Goal: Information Seeking & Learning: Check status

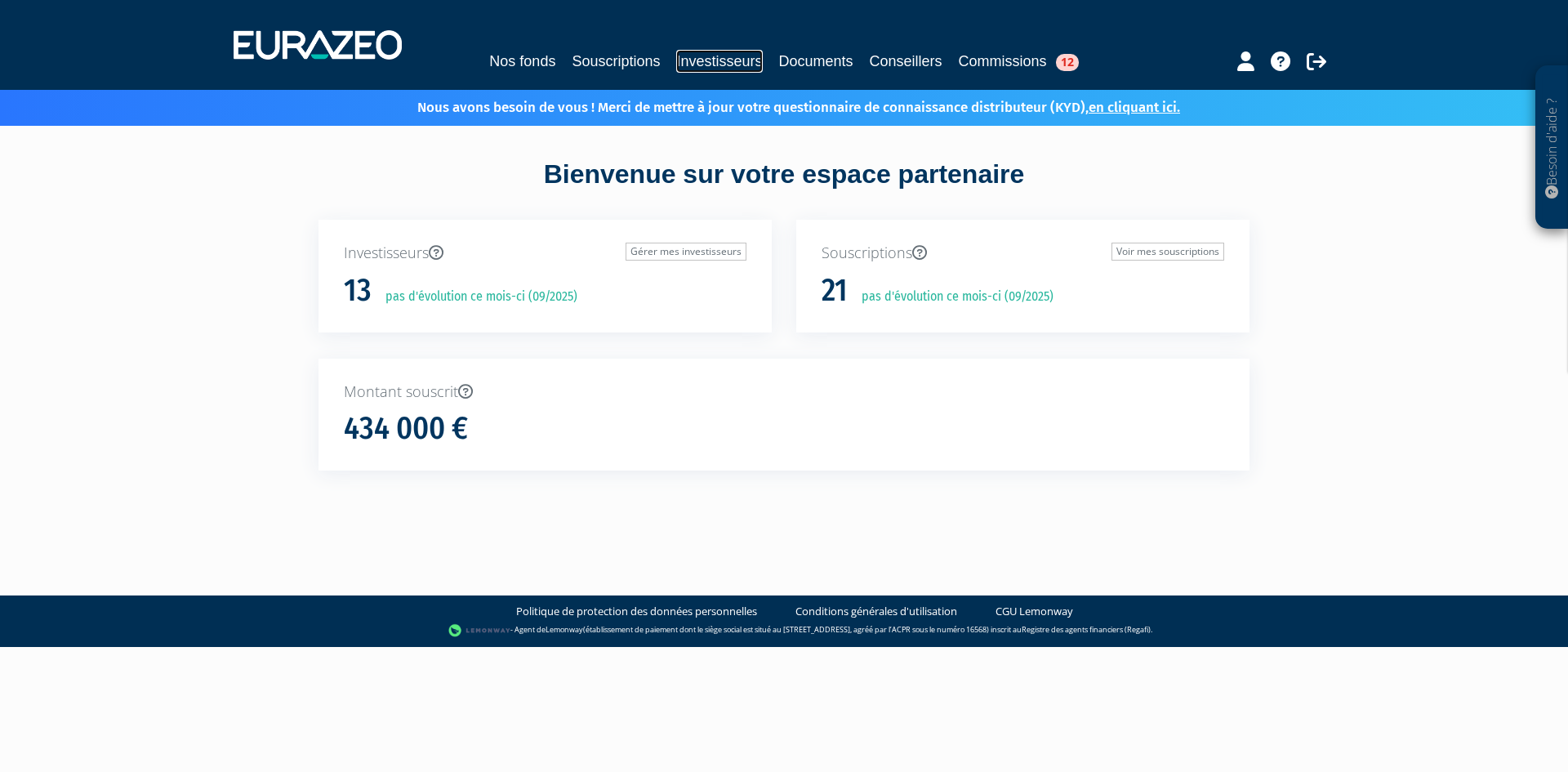
click at [696, 59] on link "Investisseurs" at bounding box center [719, 61] width 86 height 23
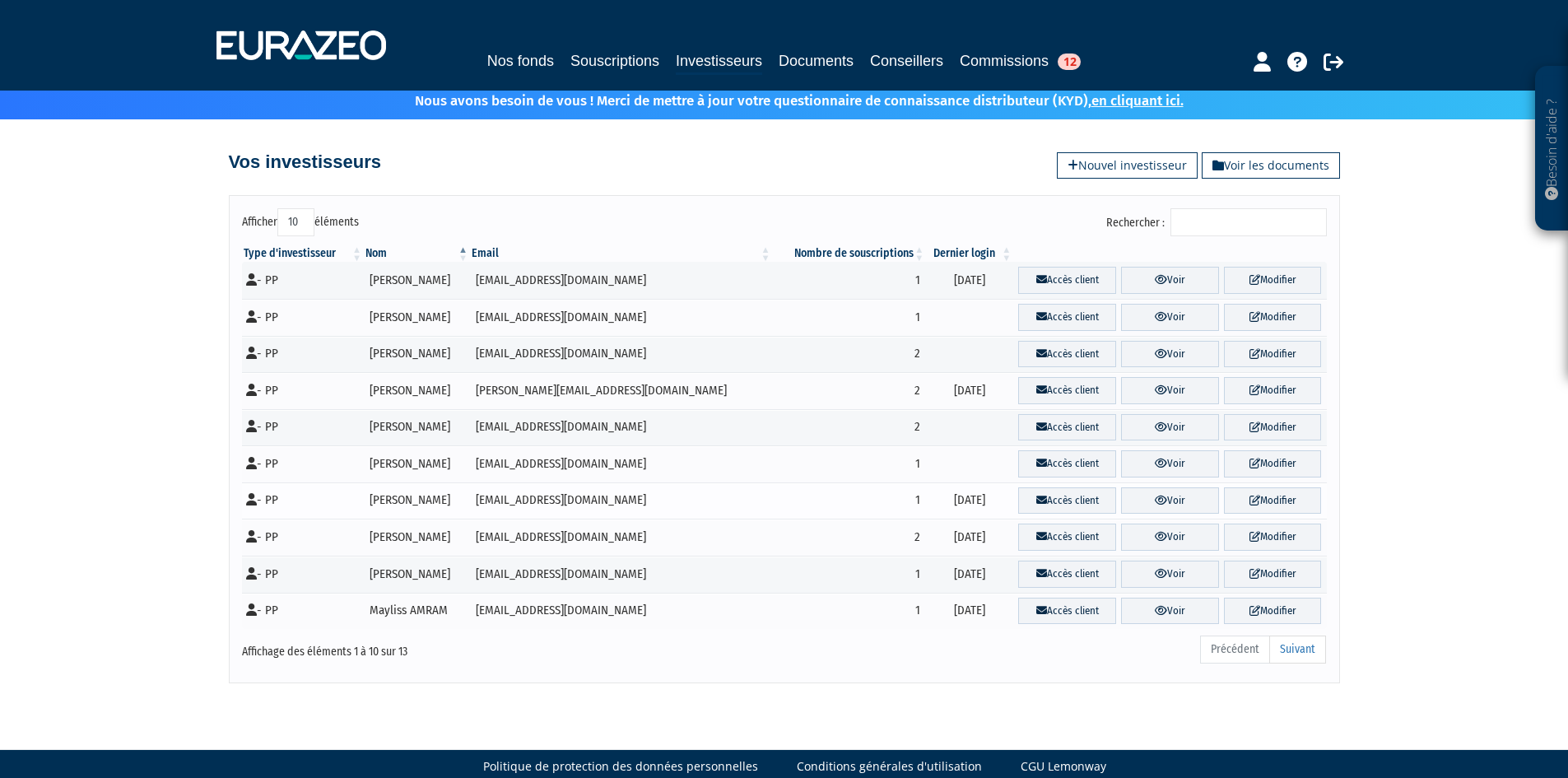
scroll to position [33, 0]
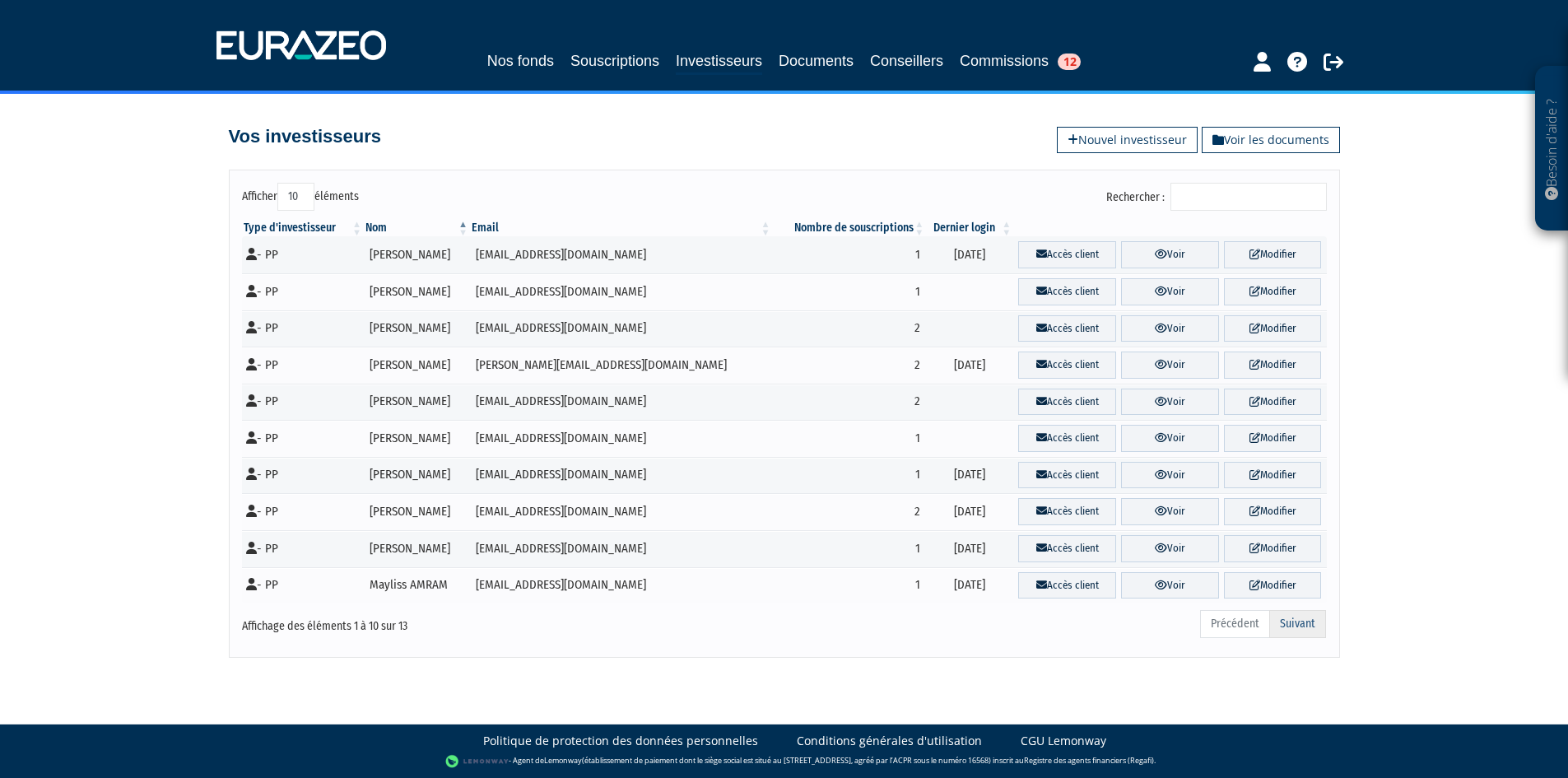
click at [1299, 623] on link "Suivant" at bounding box center [1297, 624] width 57 height 28
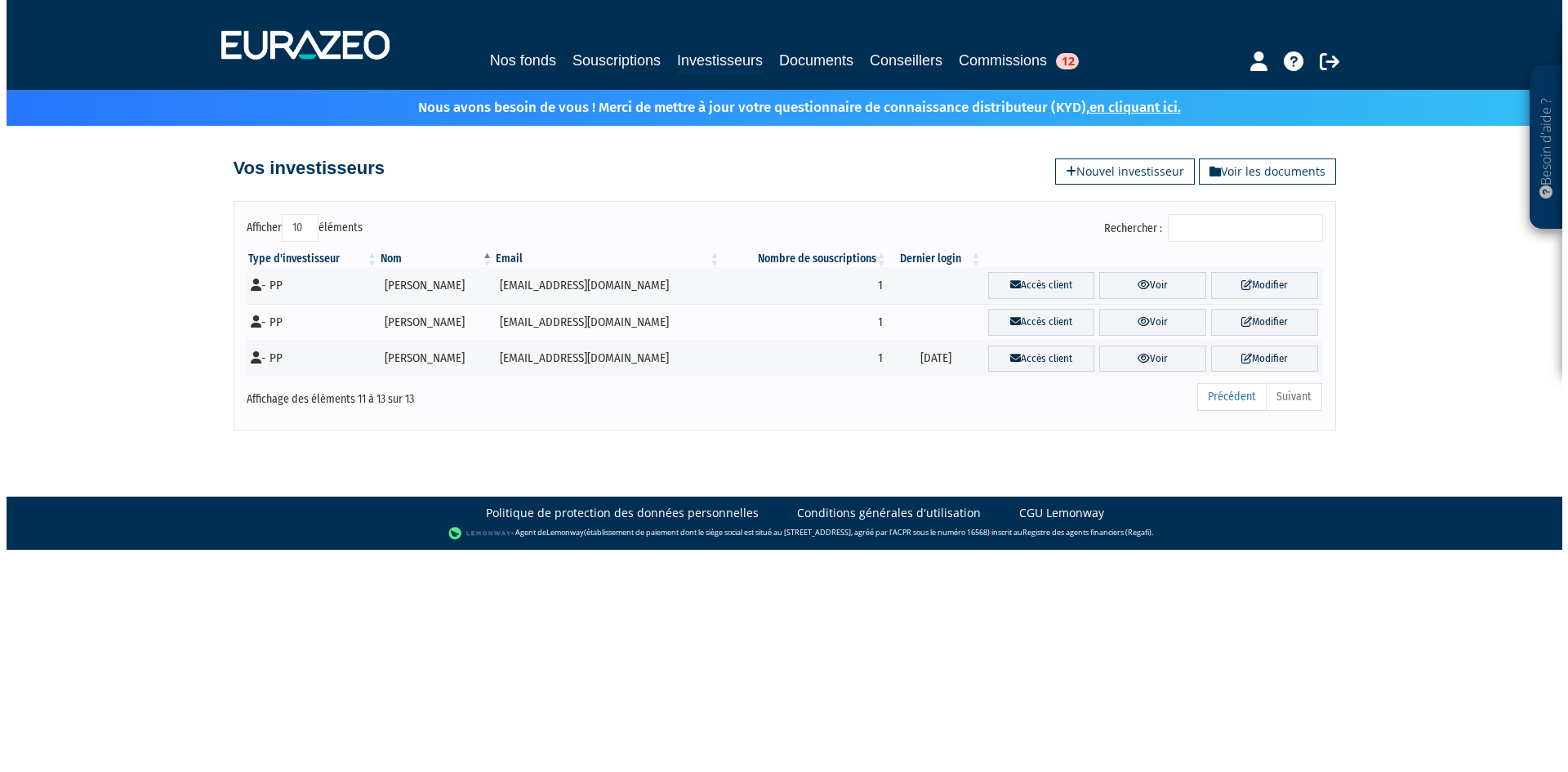
scroll to position [0, 0]
click at [1154, 318] on link "Voir" at bounding box center [1153, 322] width 107 height 27
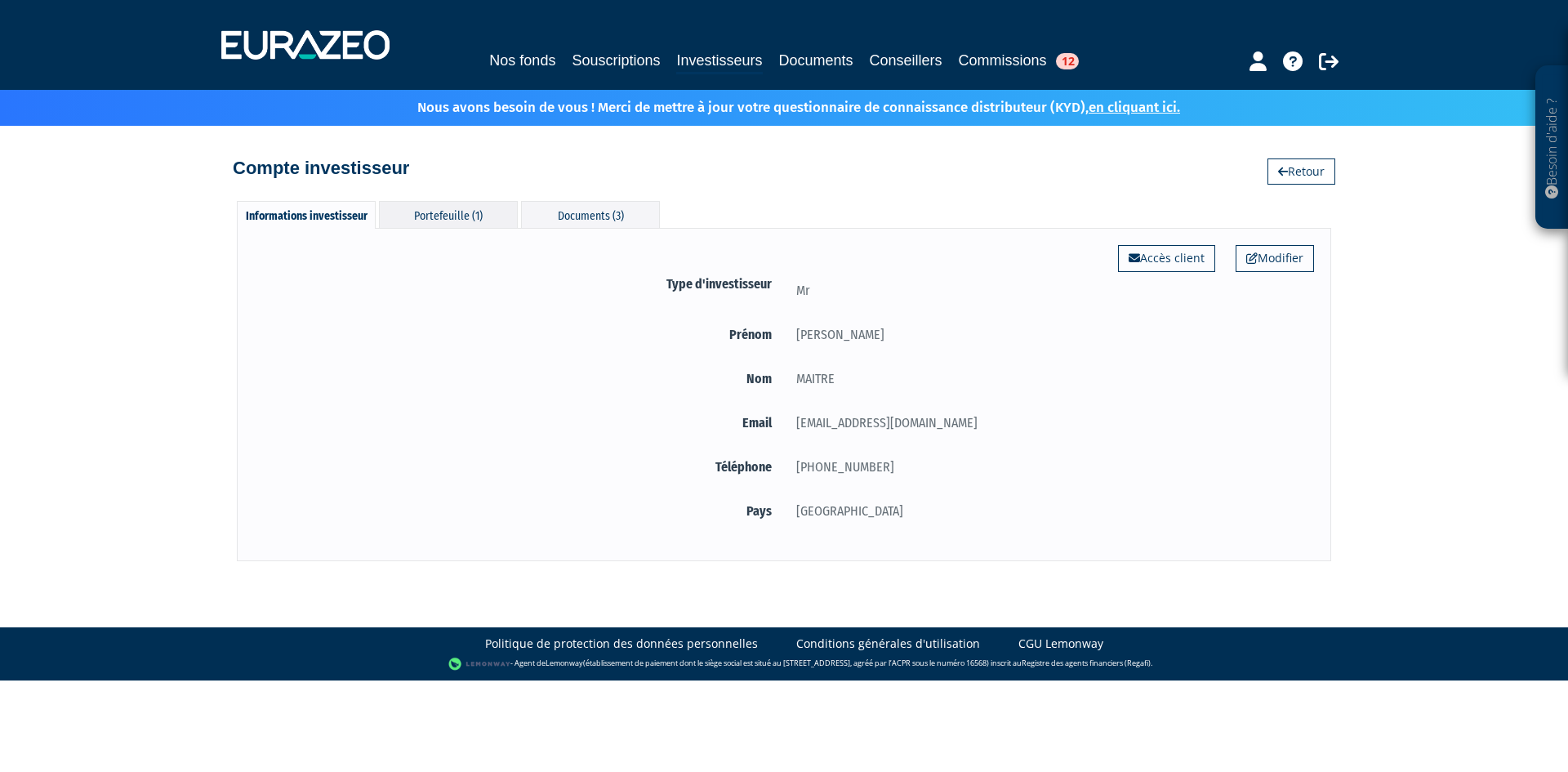
click at [483, 217] on div "Portefeuille (1)" at bounding box center [448, 214] width 139 height 27
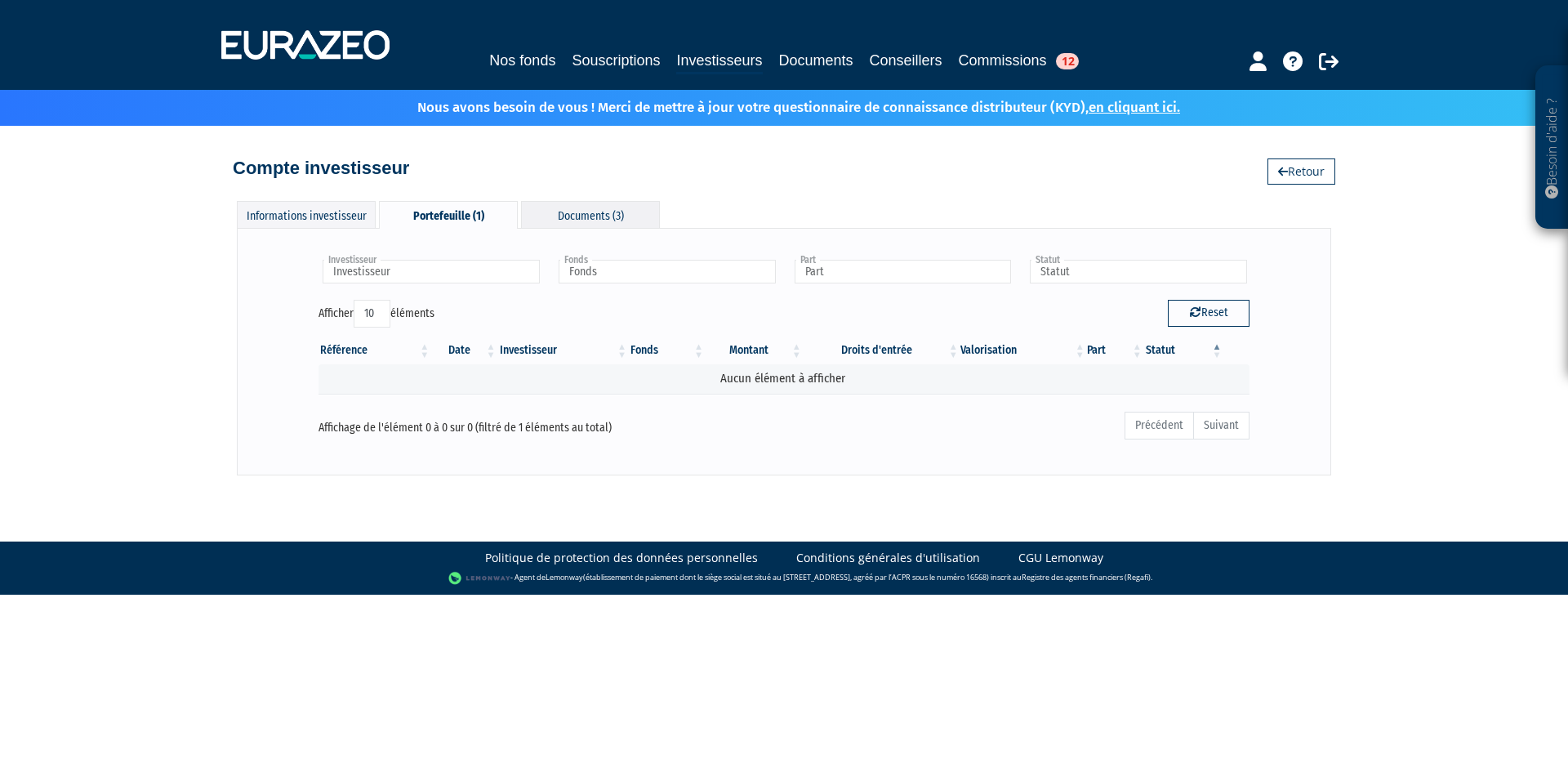
click at [629, 205] on div "Documents (3)" at bounding box center [590, 214] width 139 height 27
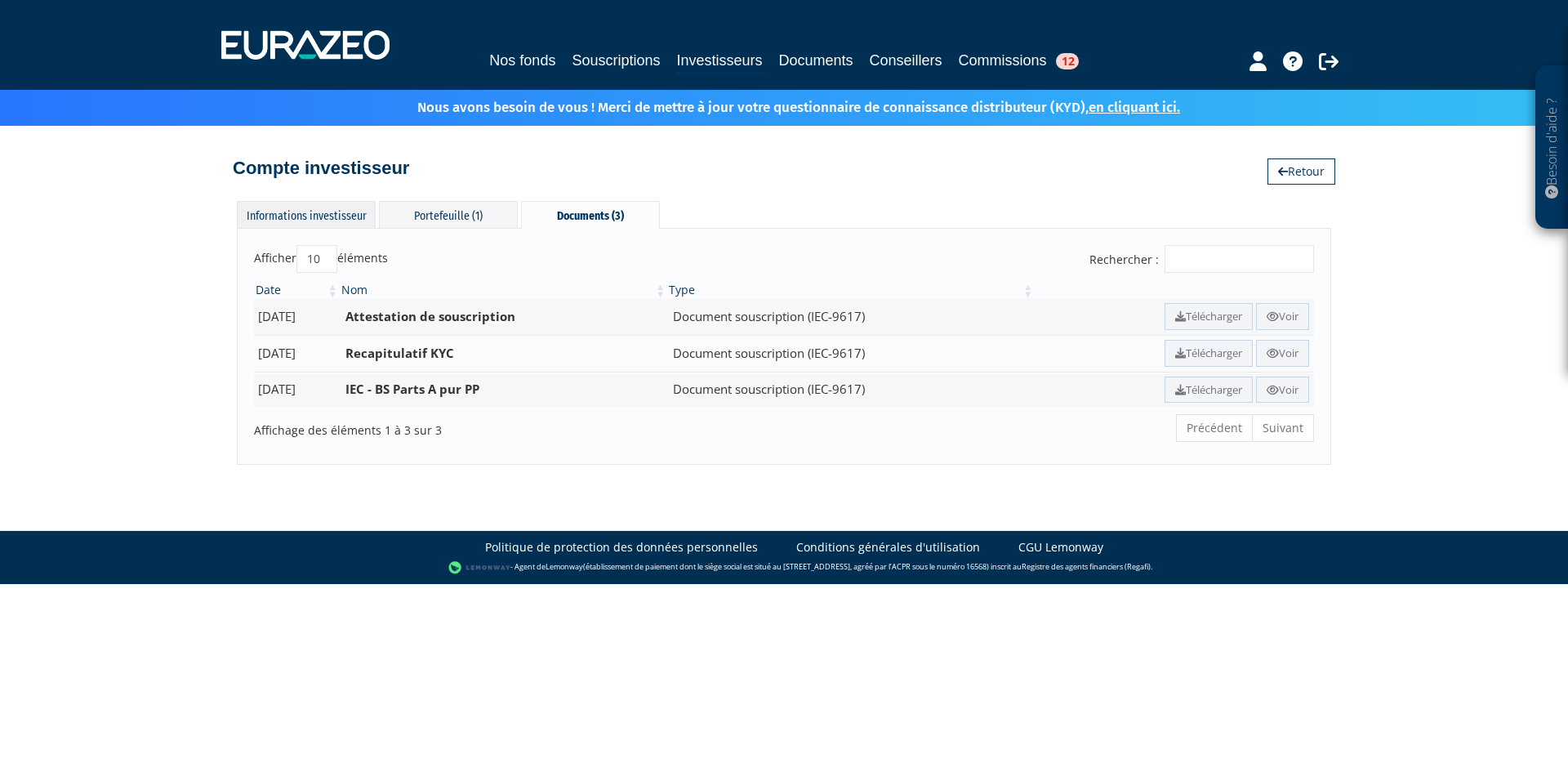
click at [334, 218] on div "Informations investisseur" at bounding box center [307, 214] width 139 height 27
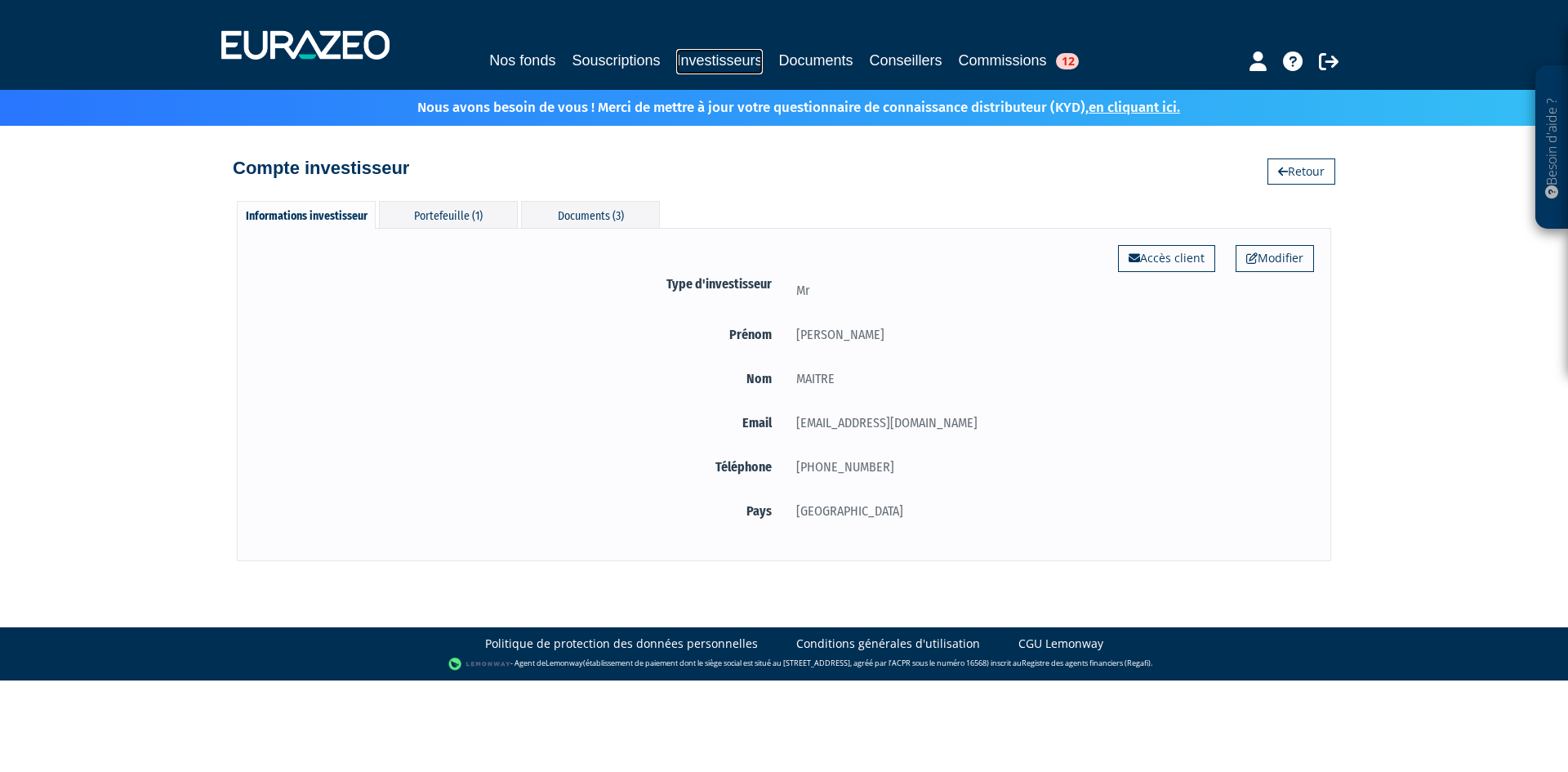
click at [714, 55] on link "Investisseurs" at bounding box center [719, 61] width 86 height 26
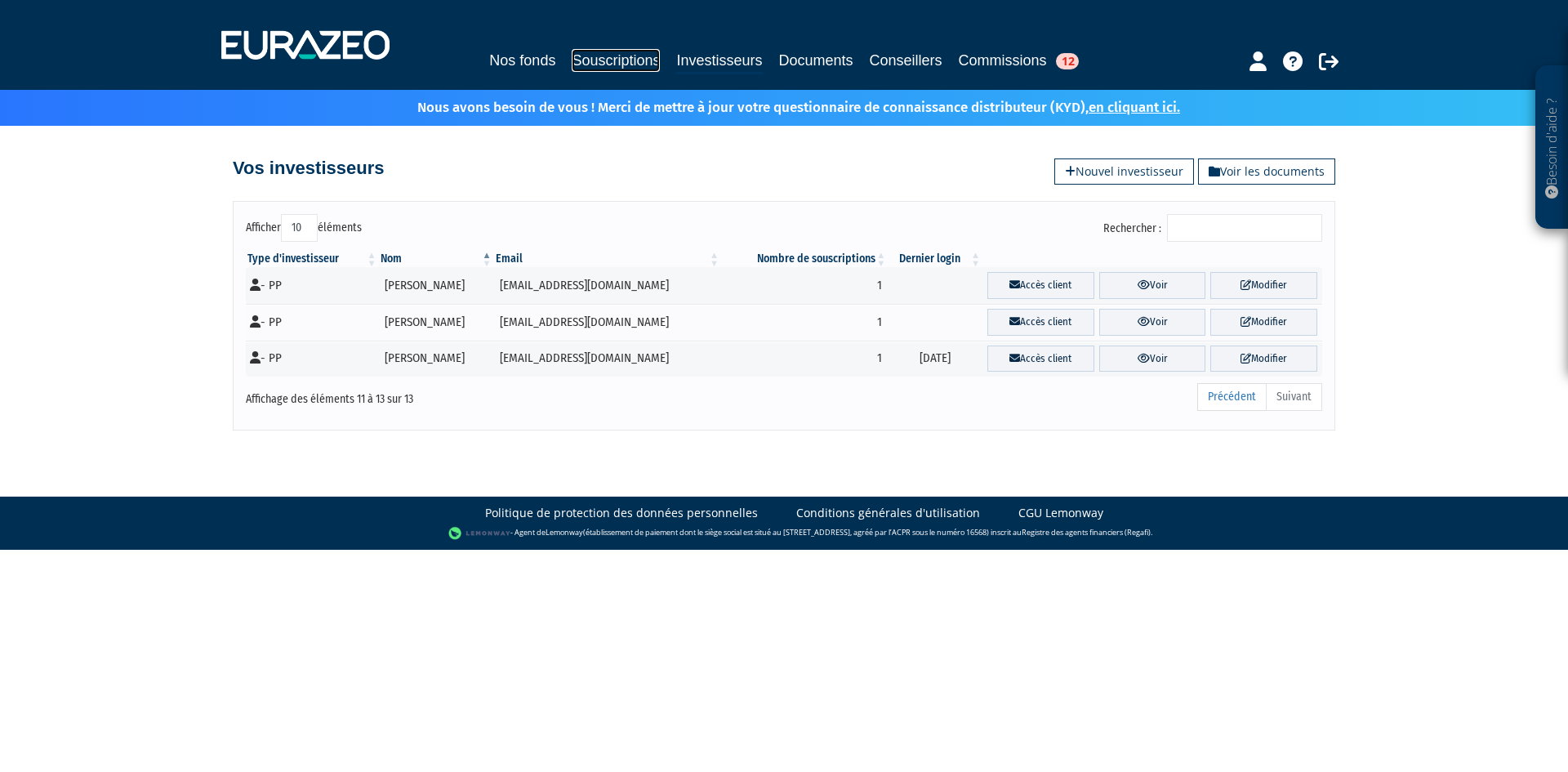
click at [604, 64] on link "Souscriptions" at bounding box center [616, 60] width 89 height 23
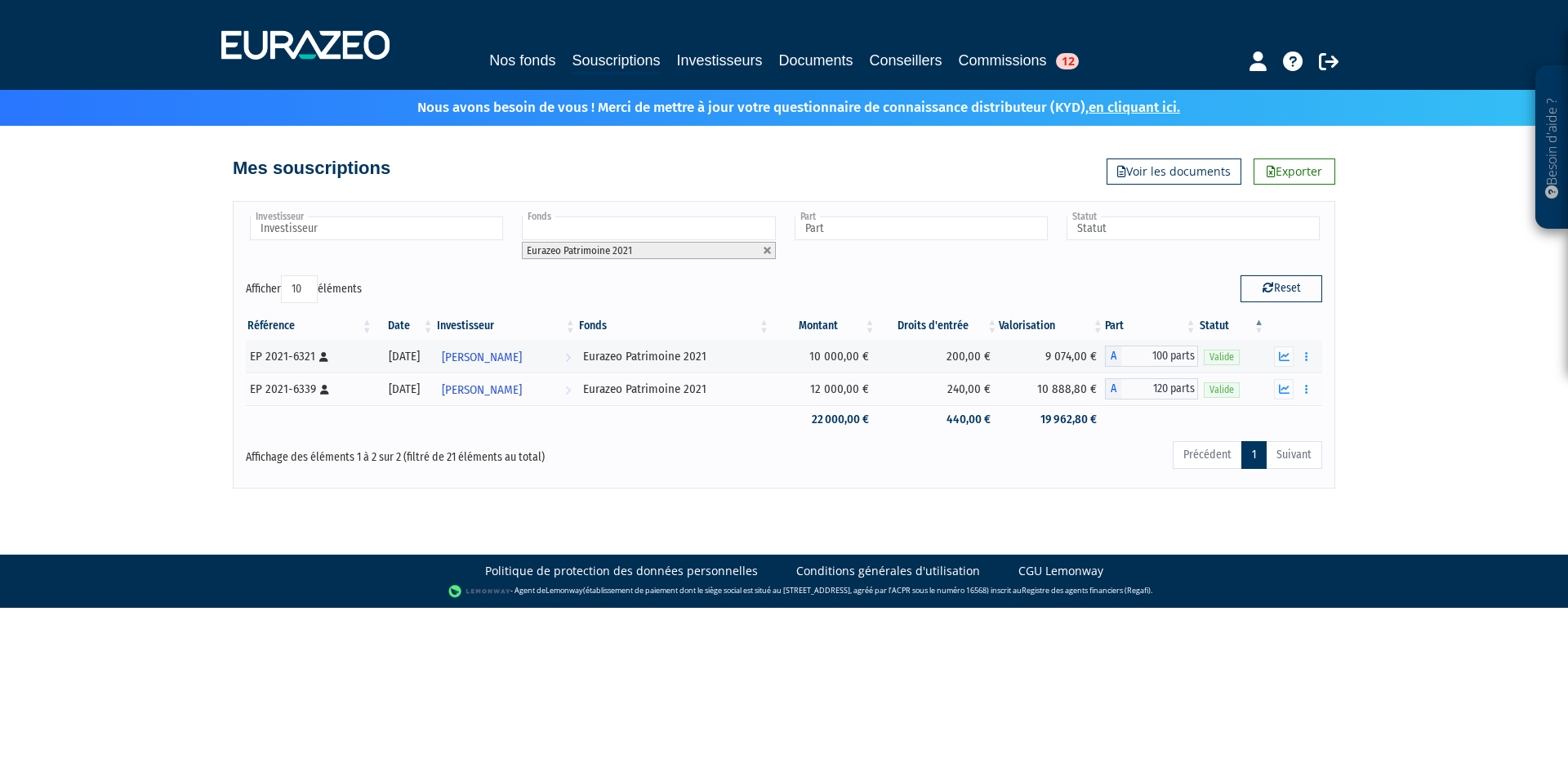
click at [1292, 455] on ul "Précédent 1 Suivant" at bounding box center [1247, 454] width 149 height 28
click at [1221, 457] on ul "Précédent 1 Suivant" at bounding box center [1247, 454] width 149 height 28
click at [766, 250] on link at bounding box center [767, 250] width 10 height 10
type input "Fonds"
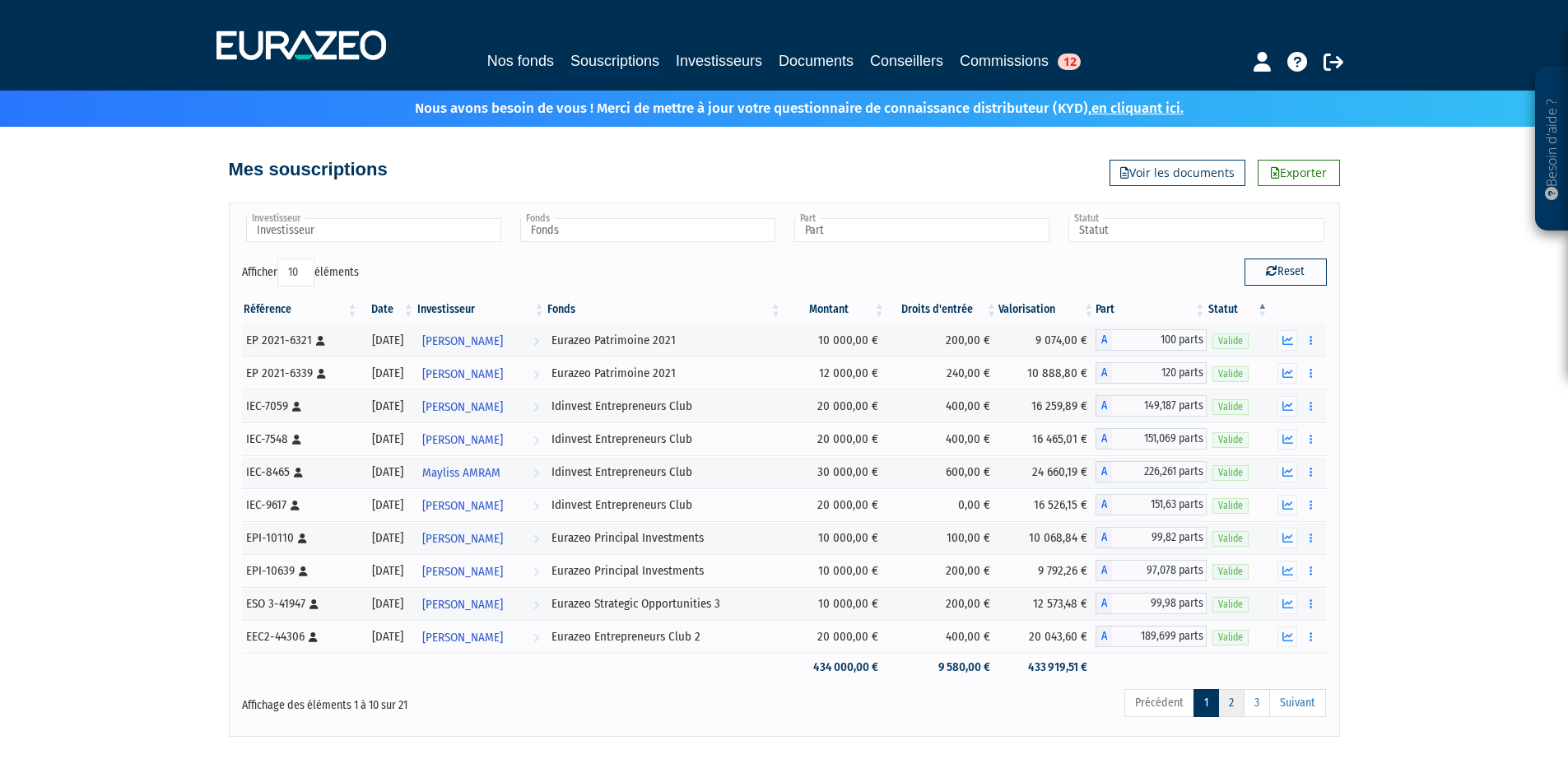
click at [1234, 703] on link "2" at bounding box center [1230, 702] width 26 height 28
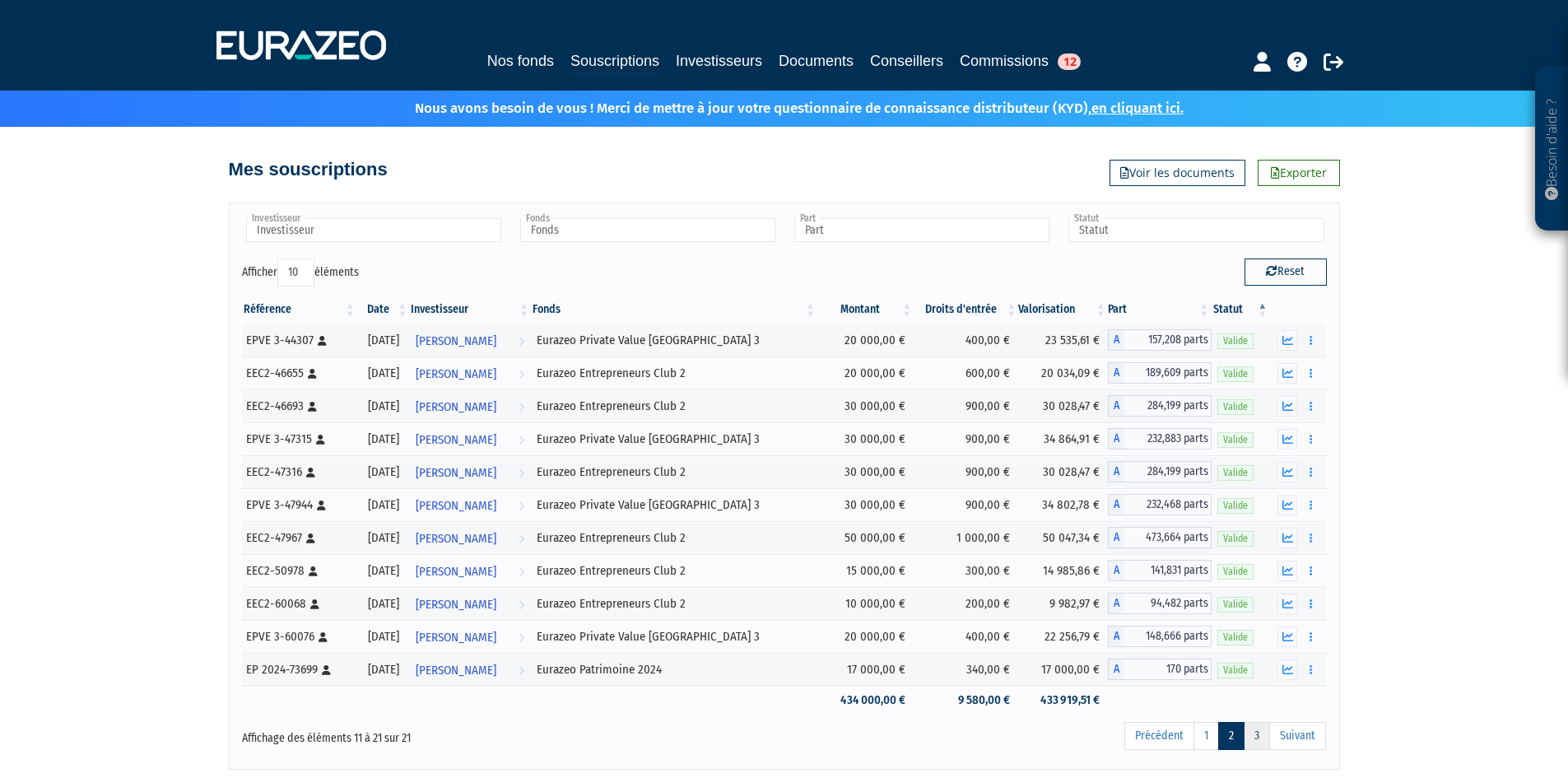
click at [1258, 731] on link "3" at bounding box center [1255, 735] width 26 height 28
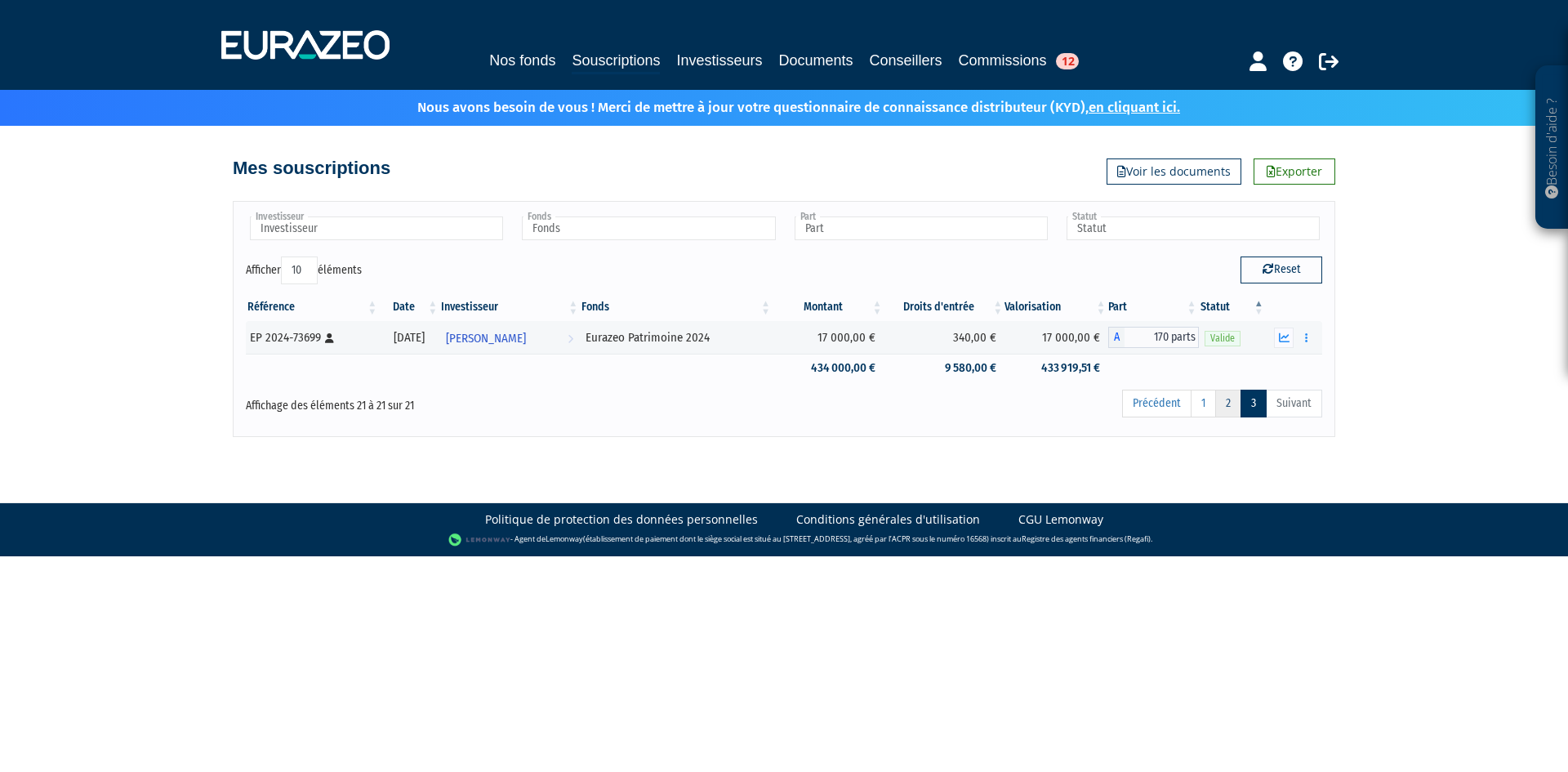
click at [1225, 400] on link "2" at bounding box center [1228, 403] width 26 height 28
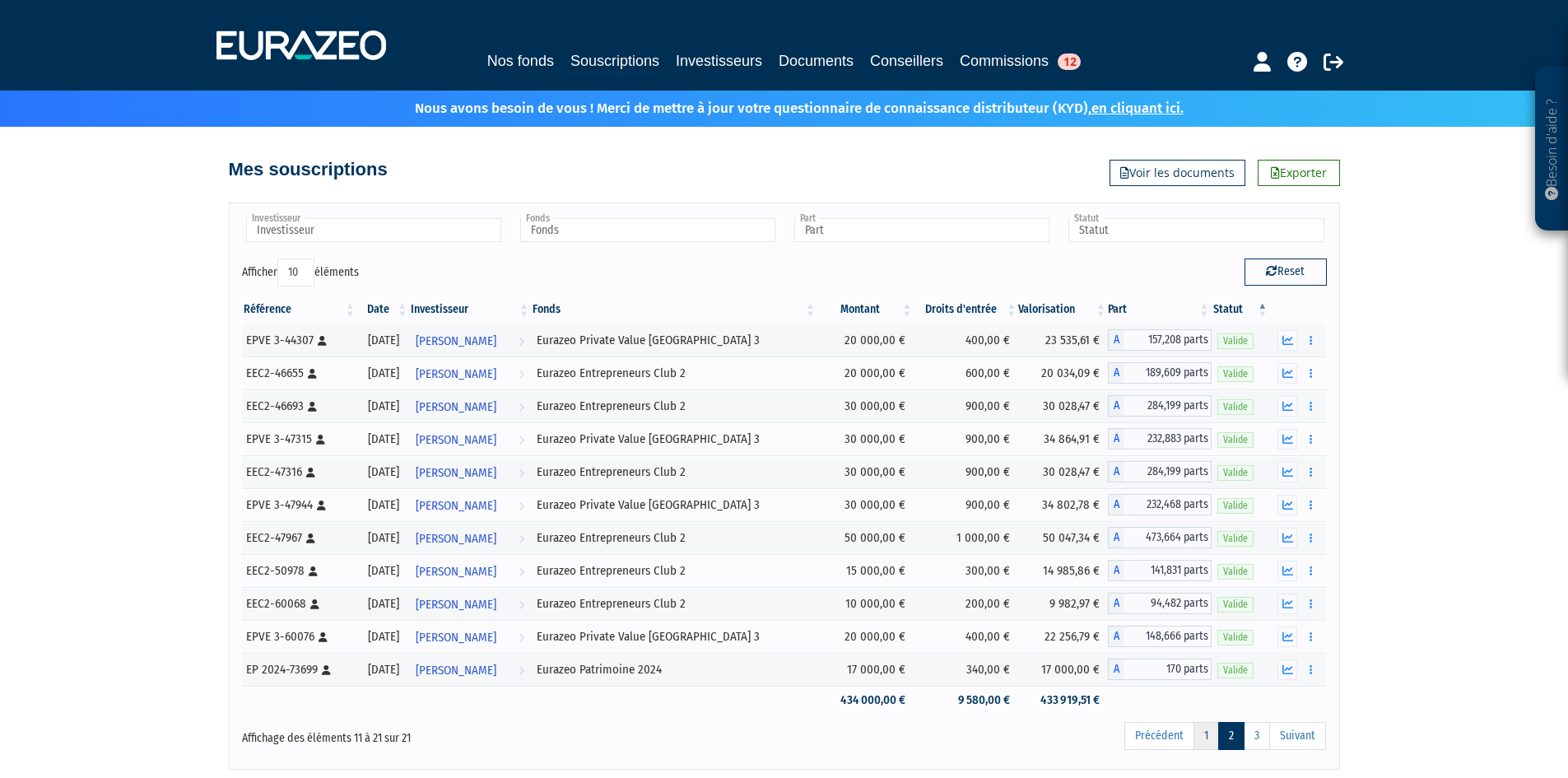
click at [1211, 739] on link "1" at bounding box center [1205, 735] width 26 height 28
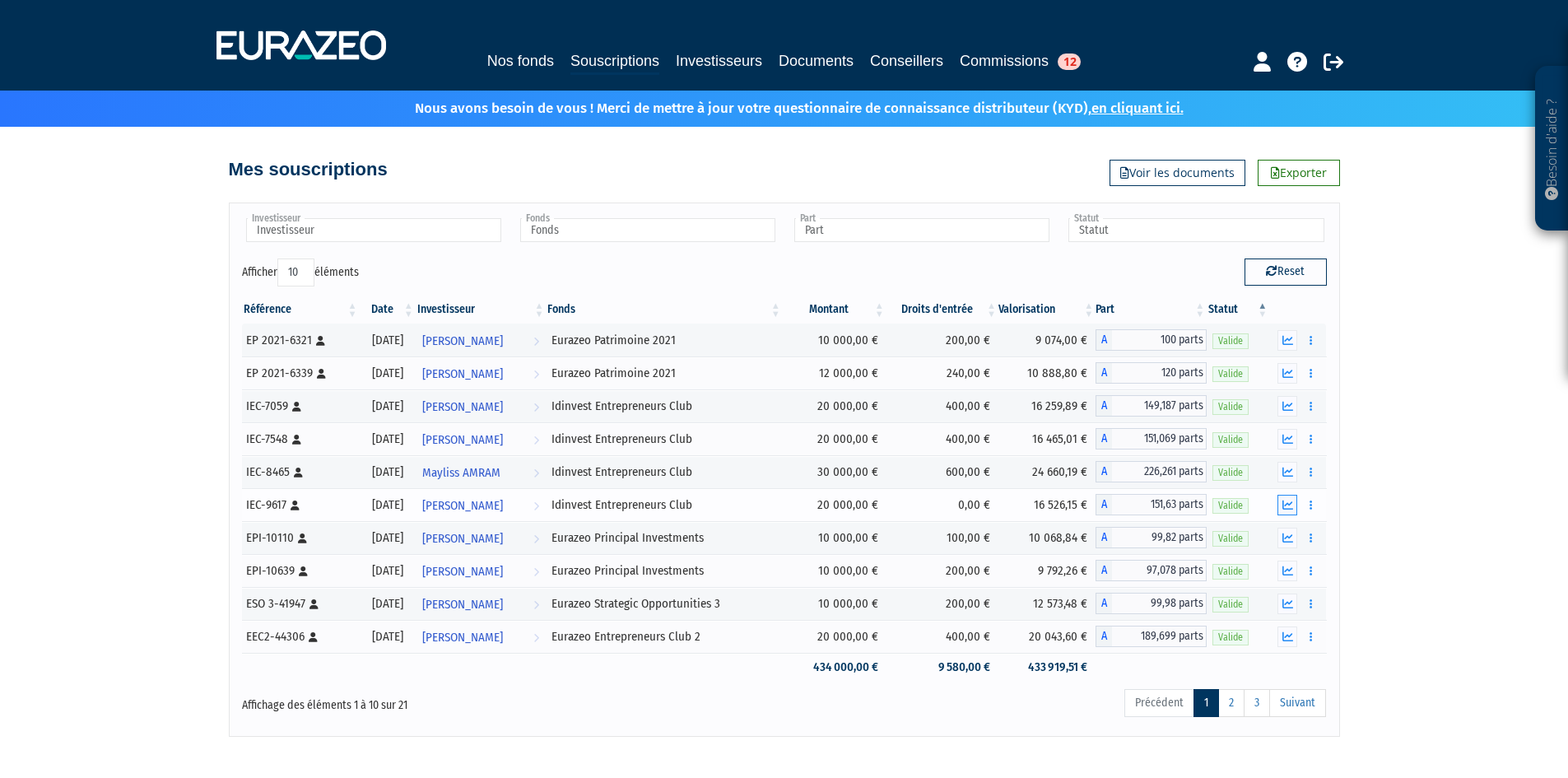
click at [1290, 502] on icon "button" at bounding box center [1287, 505] width 11 height 11
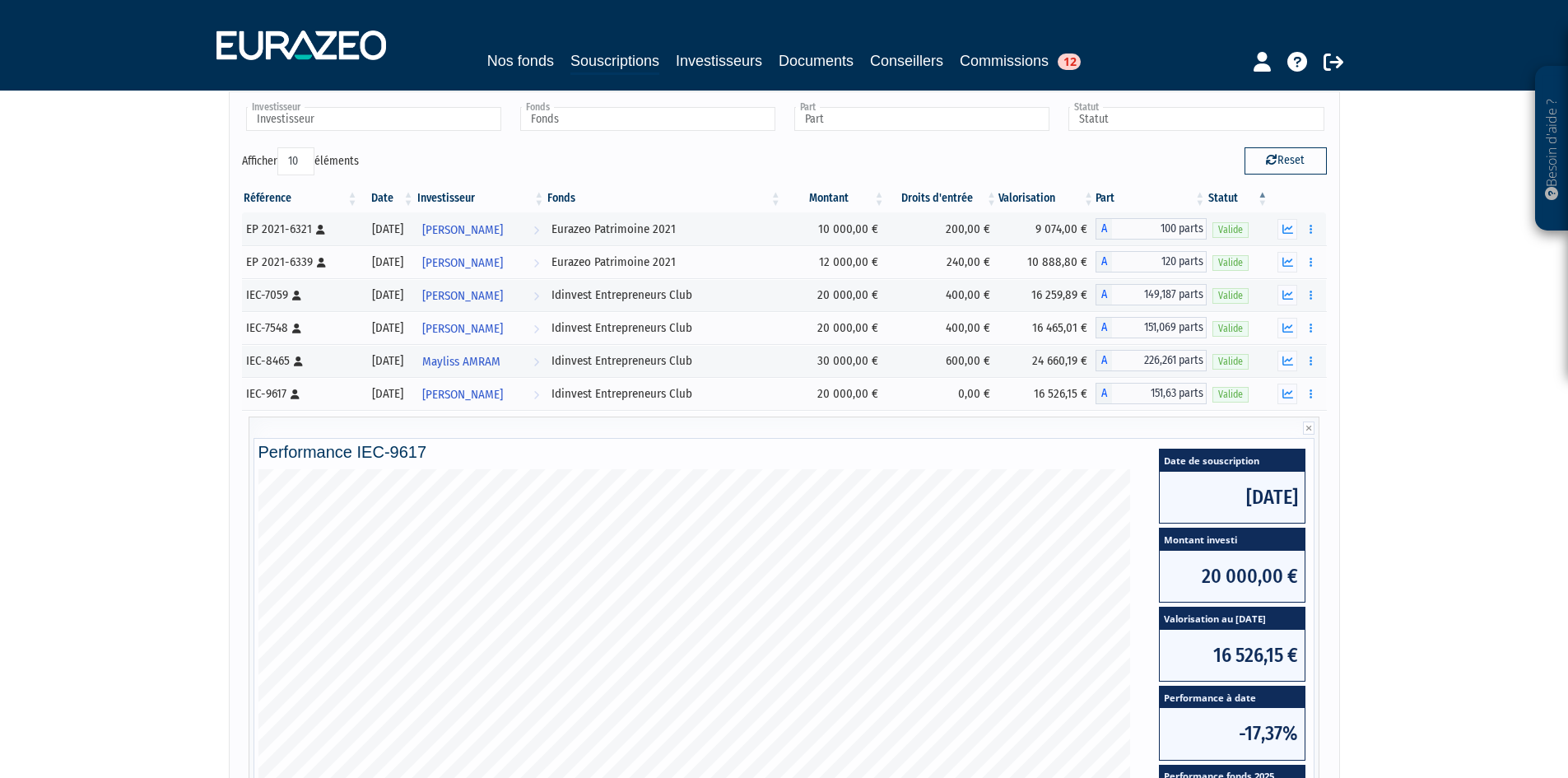
scroll to position [83, 0]
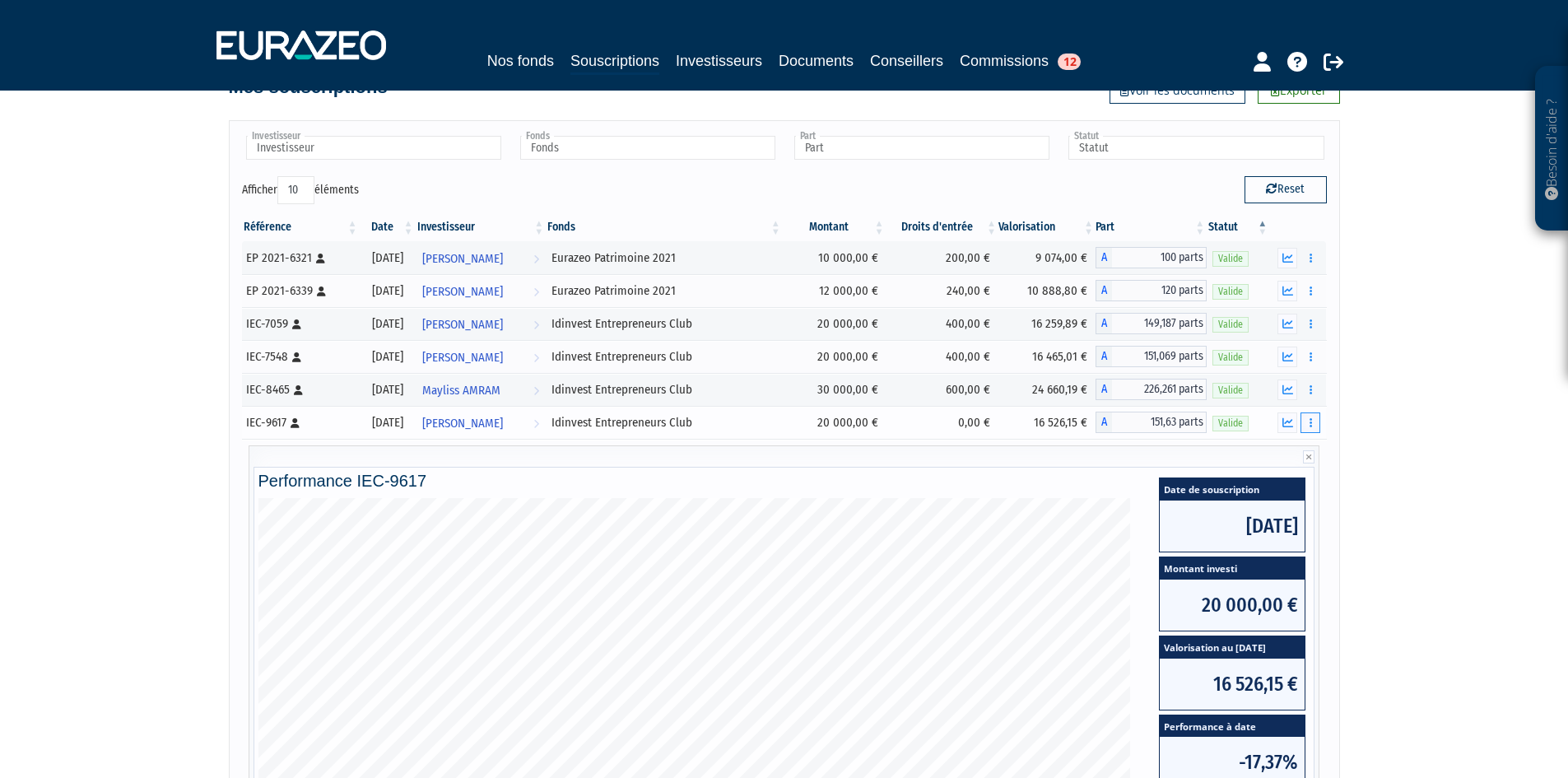
click at [1314, 422] on button "button" at bounding box center [1310, 422] width 20 height 20
click at [1277, 455] on link "Documents" at bounding box center [1274, 452] width 82 height 27
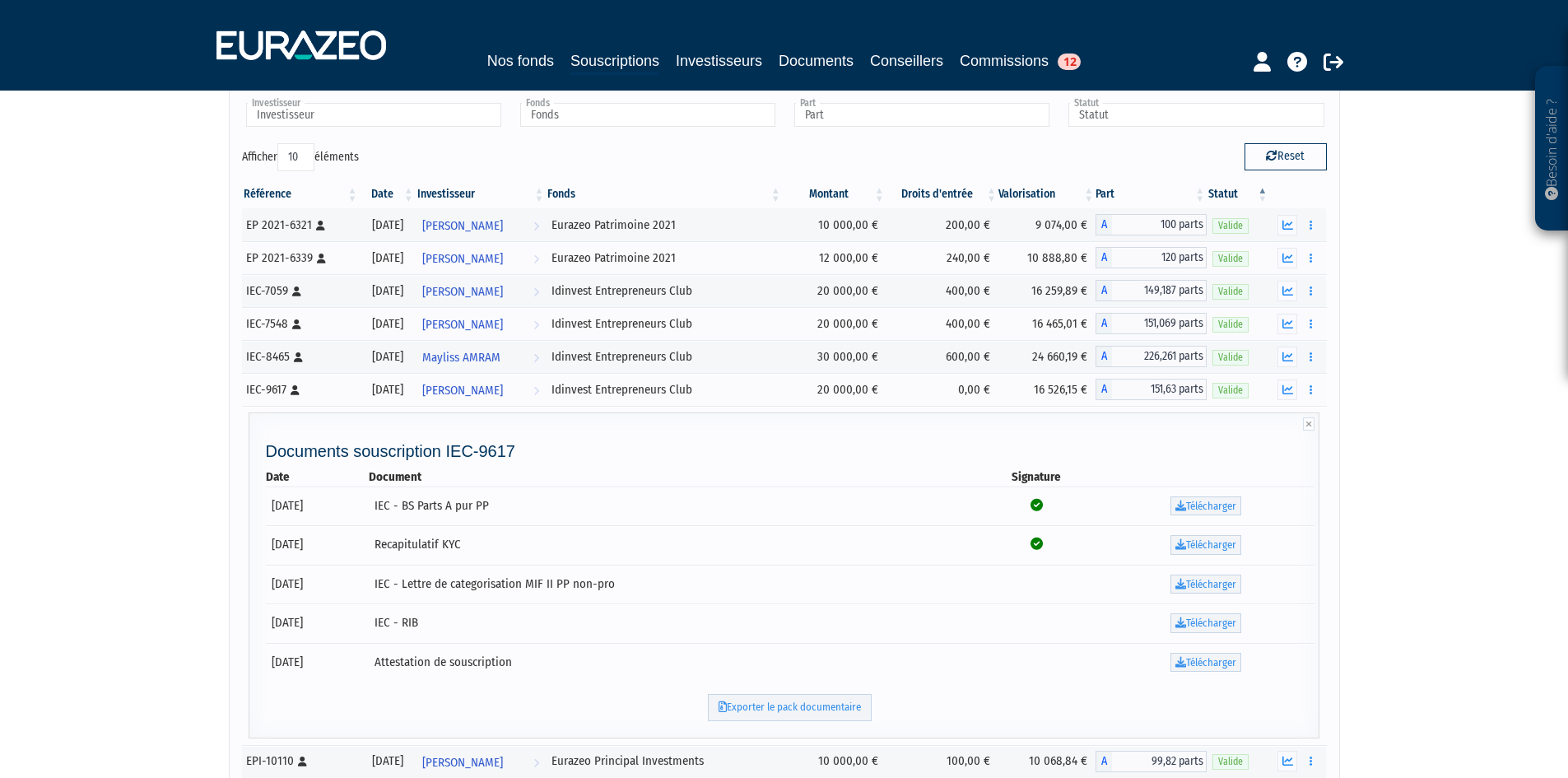
scroll to position [0, 0]
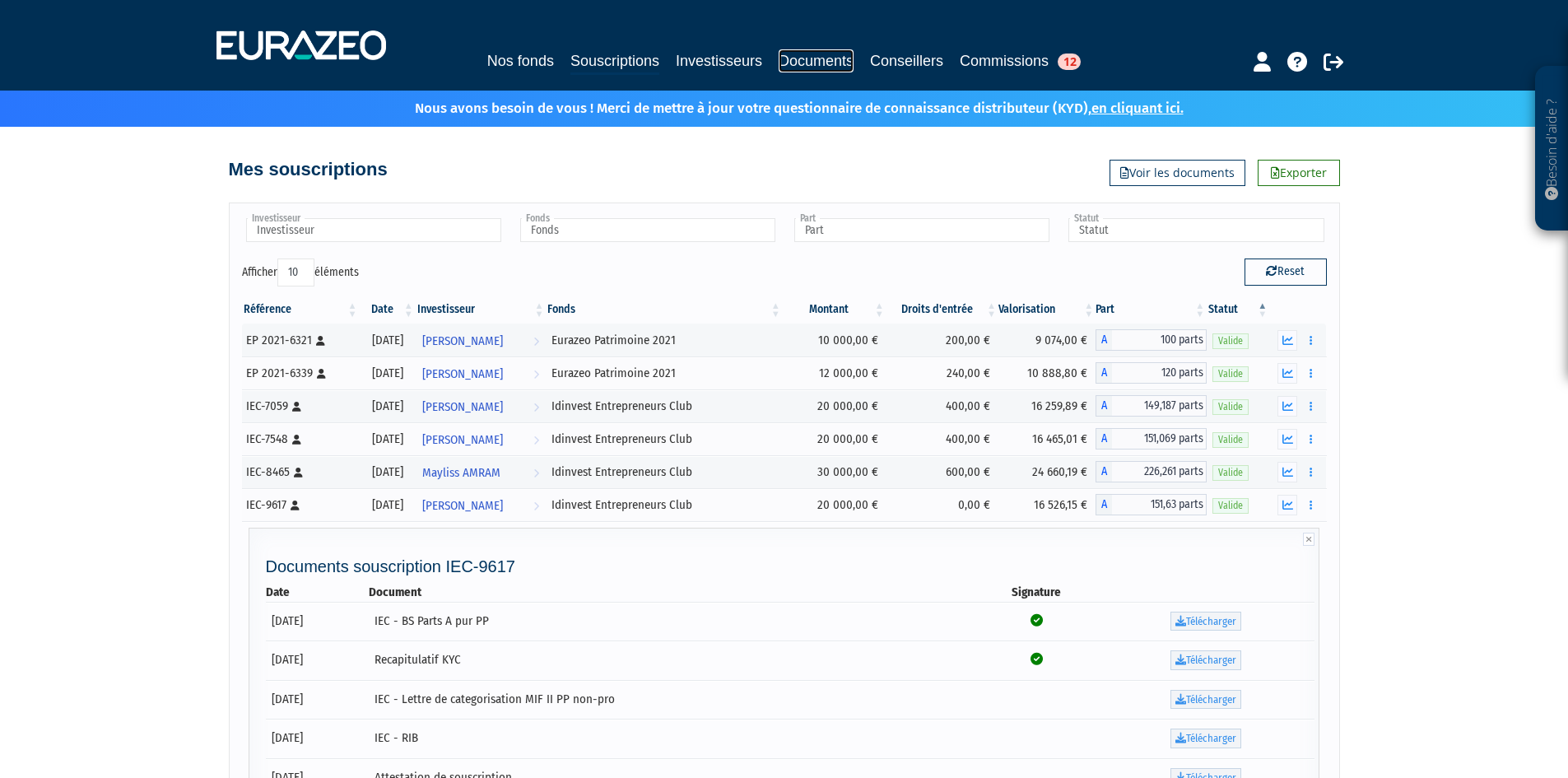
click at [807, 65] on link "Documents" at bounding box center [816, 60] width 75 height 23
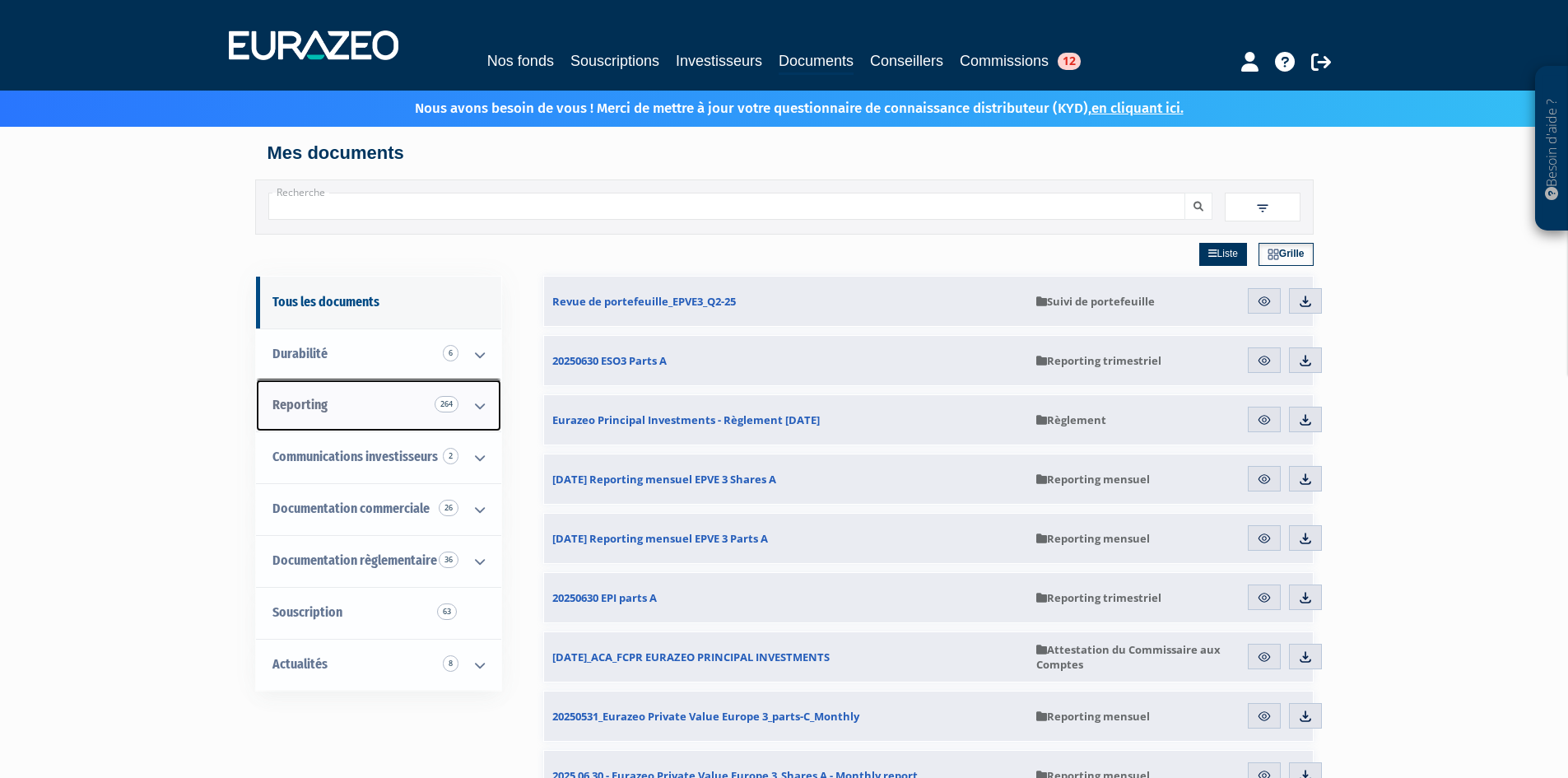
click at [473, 401] on icon at bounding box center [480, 405] width 43 height 51
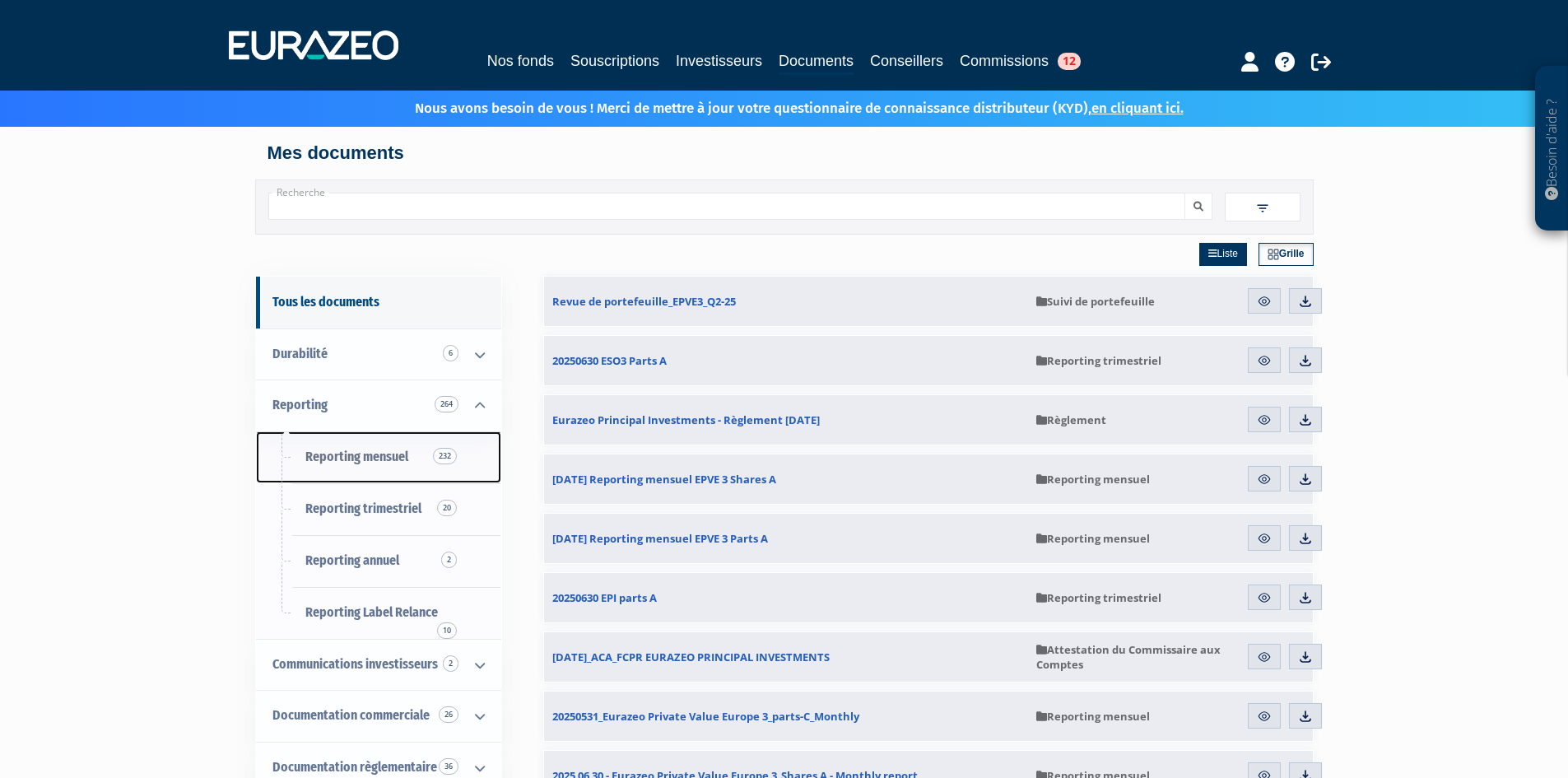
click at [395, 460] on span "Reporting mensuel 232" at bounding box center [356, 457] width 103 height 15
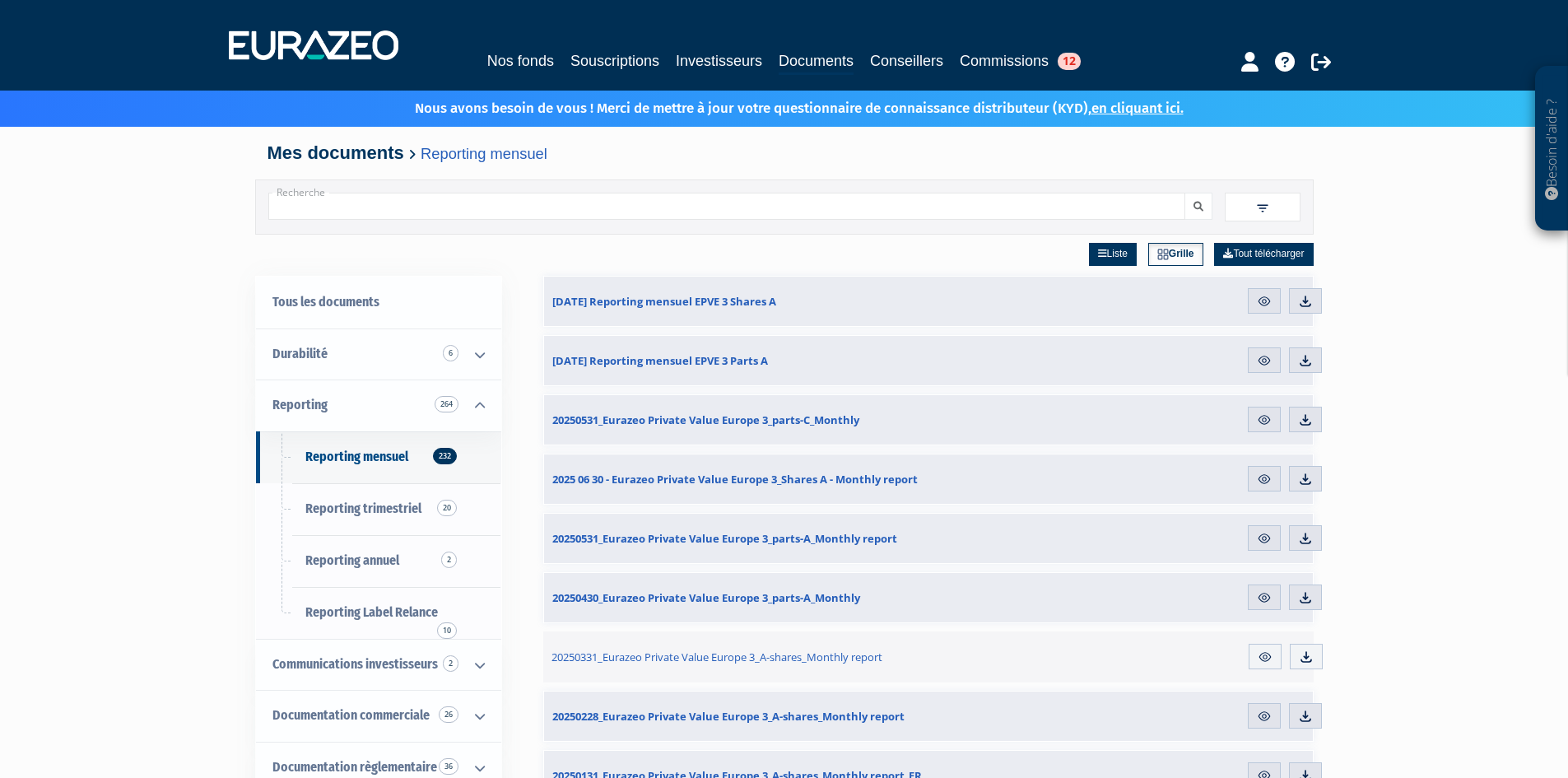
click at [541, 201] on input "Recherche" at bounding box center [727, 206] width 917 height 27
type input "maitre"
click at [1184, 193] on button "submit" at bounding box center [1198, 206] width 28 height 27
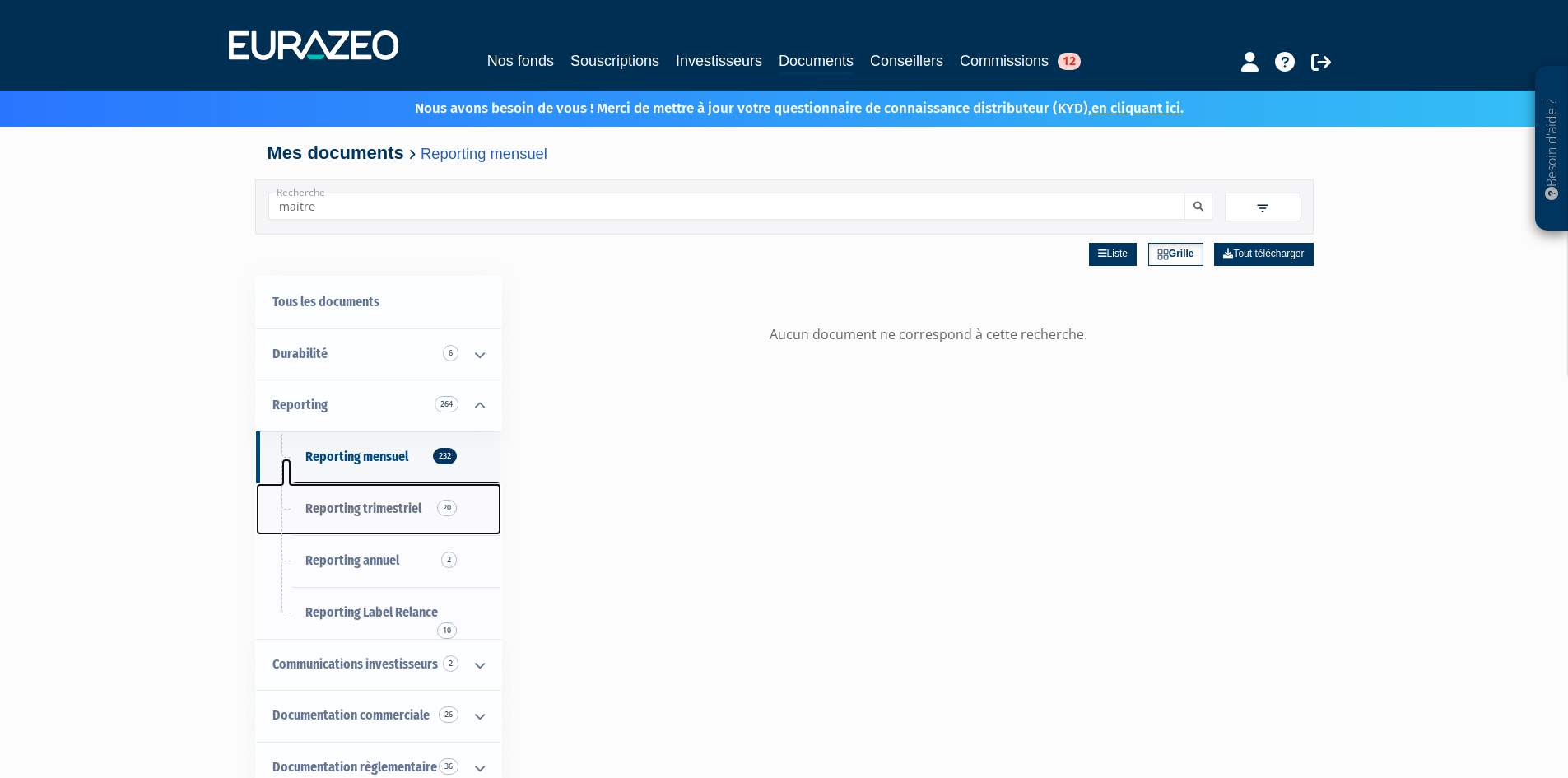
click at [420, 508] on link "Reporting trimestriel 20" at bounding box center [379, 509] width 246 height 52
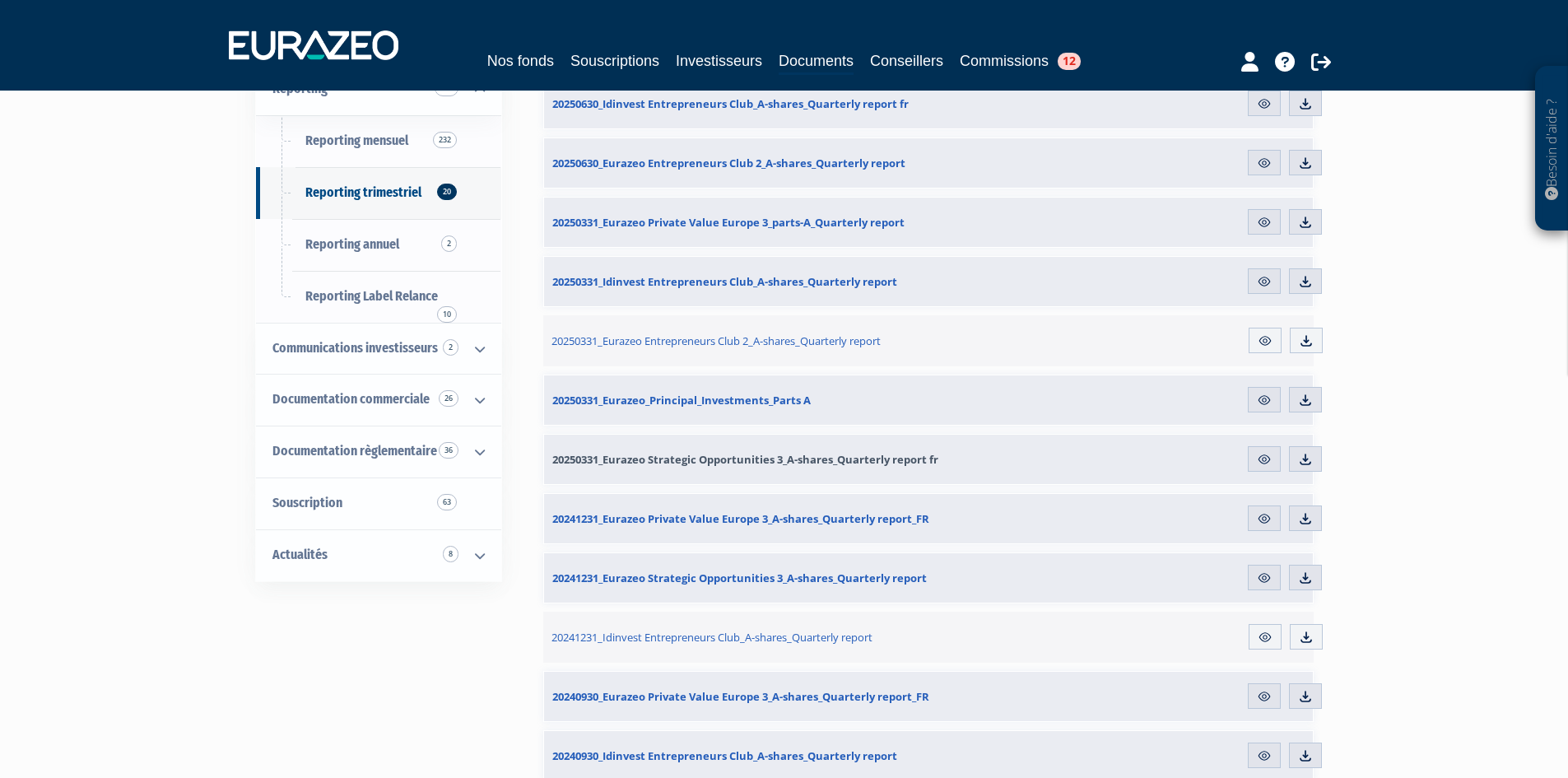
scroll to position [412, 0]
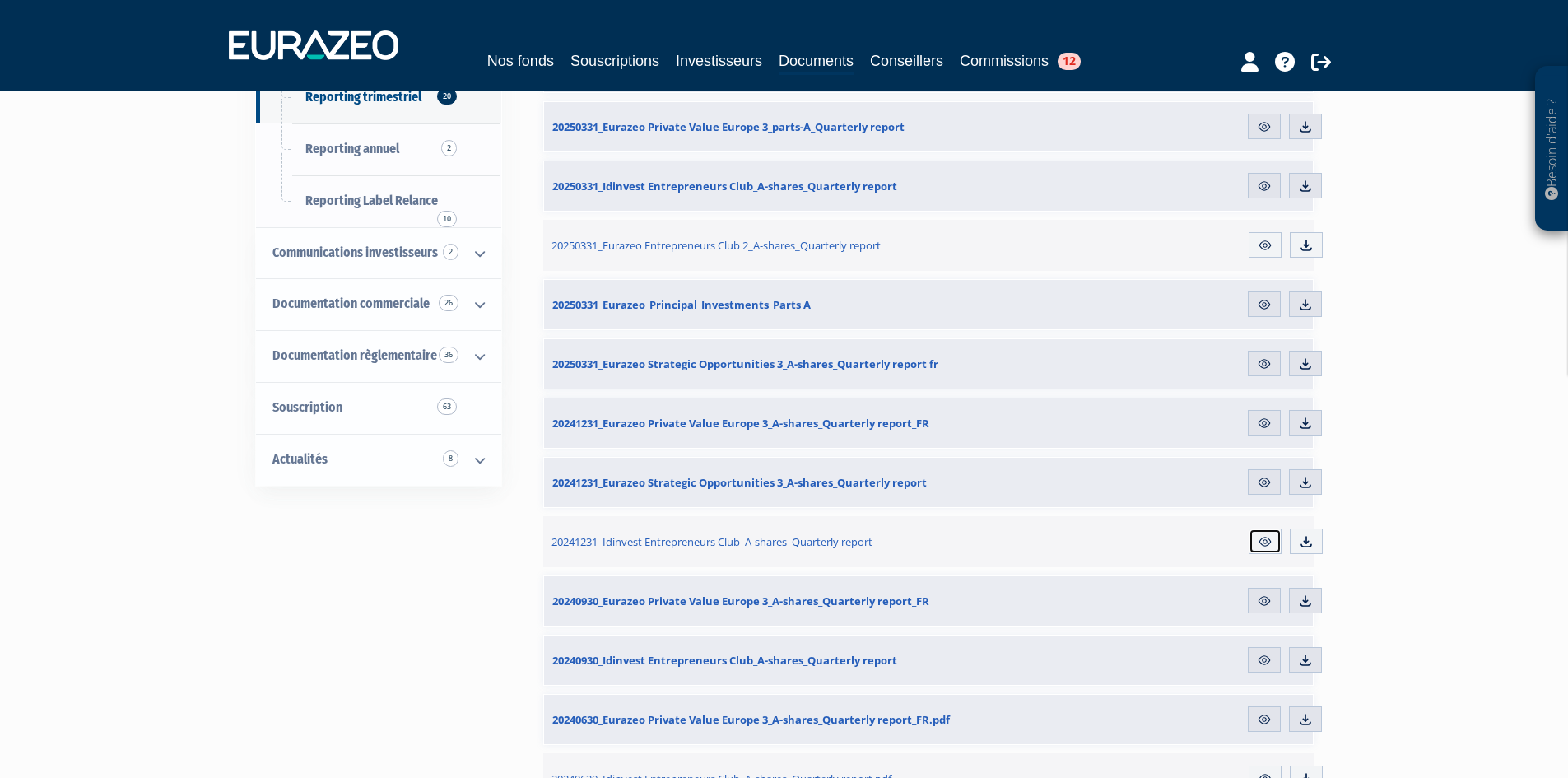
click at [1260, 536] on img at bounding box center [1264, 541] width 14 height 14
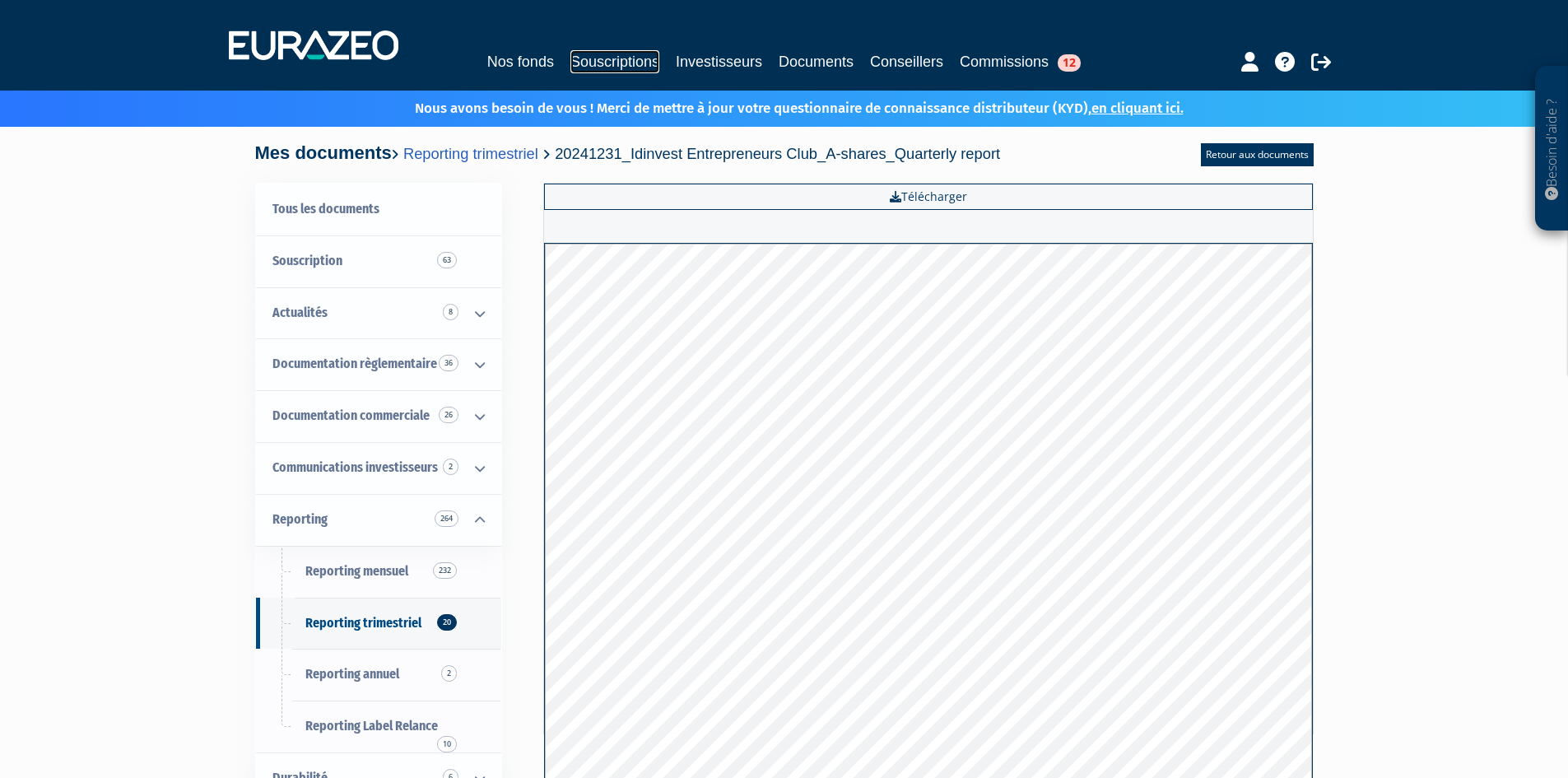
click at [640, 59] on link "Souscriptions" at bounding box center [615, 61] width 89 height 23
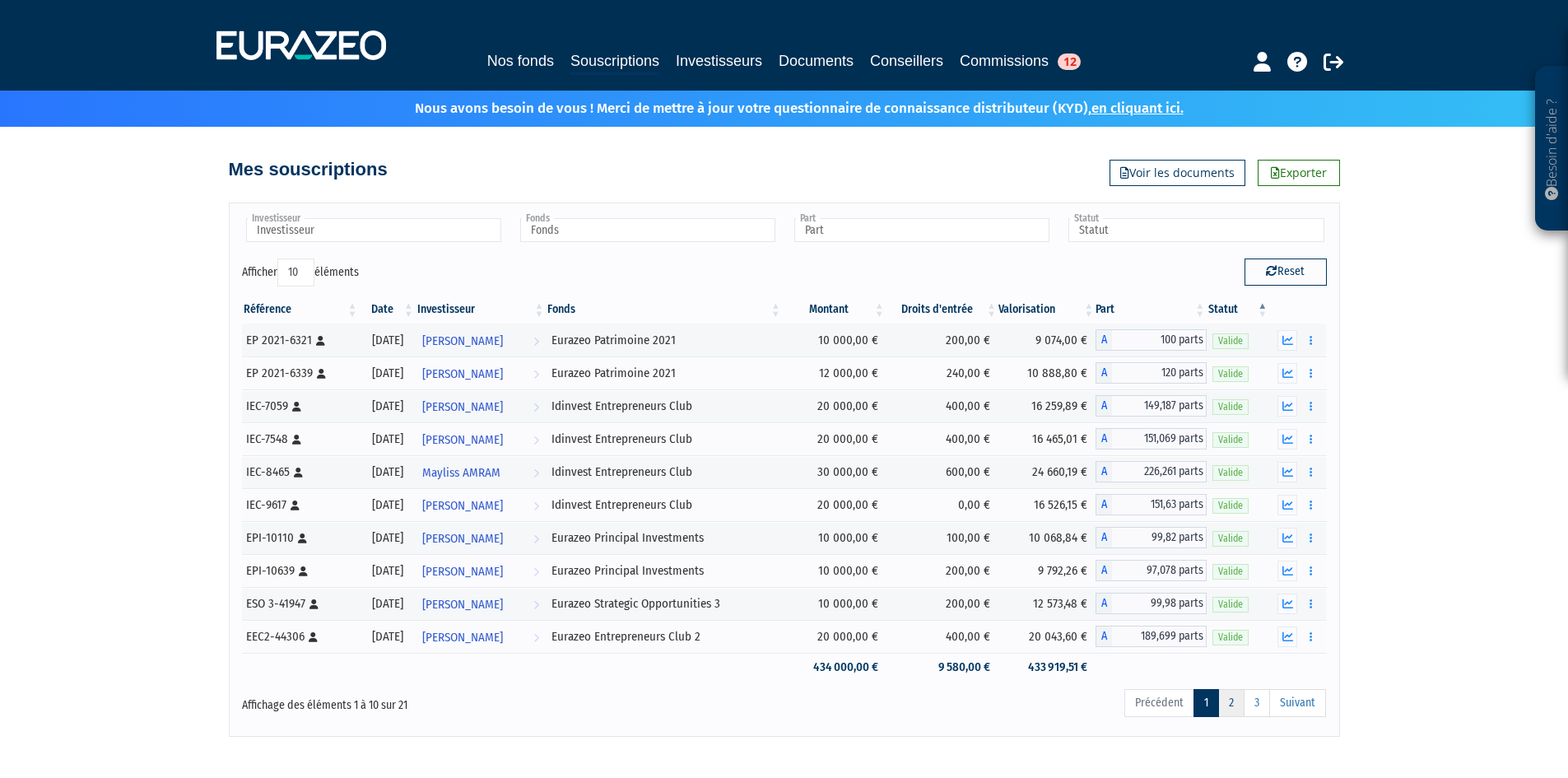
click at [1240, 702] on link "2" at bounding box center [1230, 702] width 26 height 28
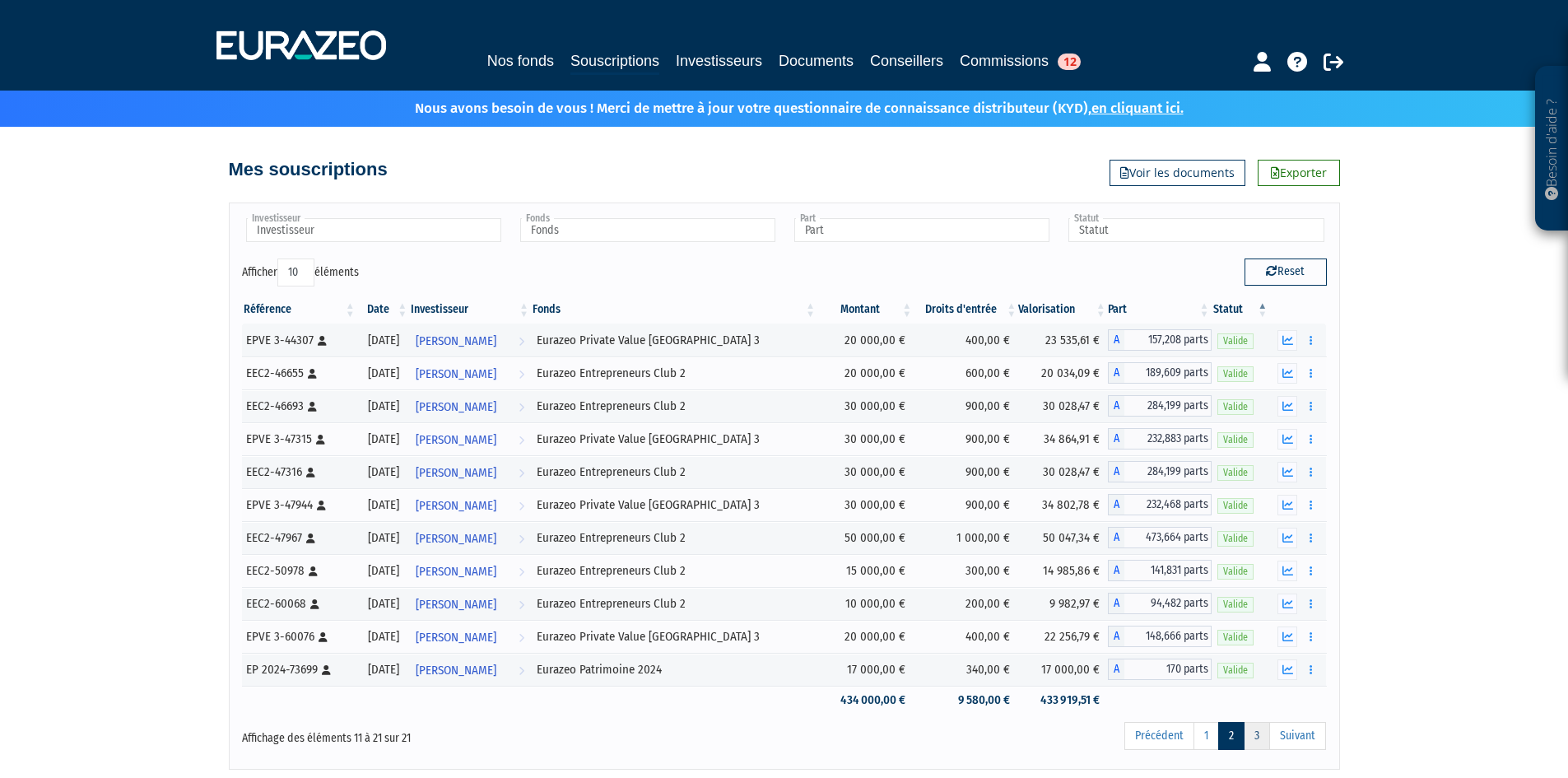
click at [1262, 729] on link "3" at bounding box center [1255, 735] width 26 height 28
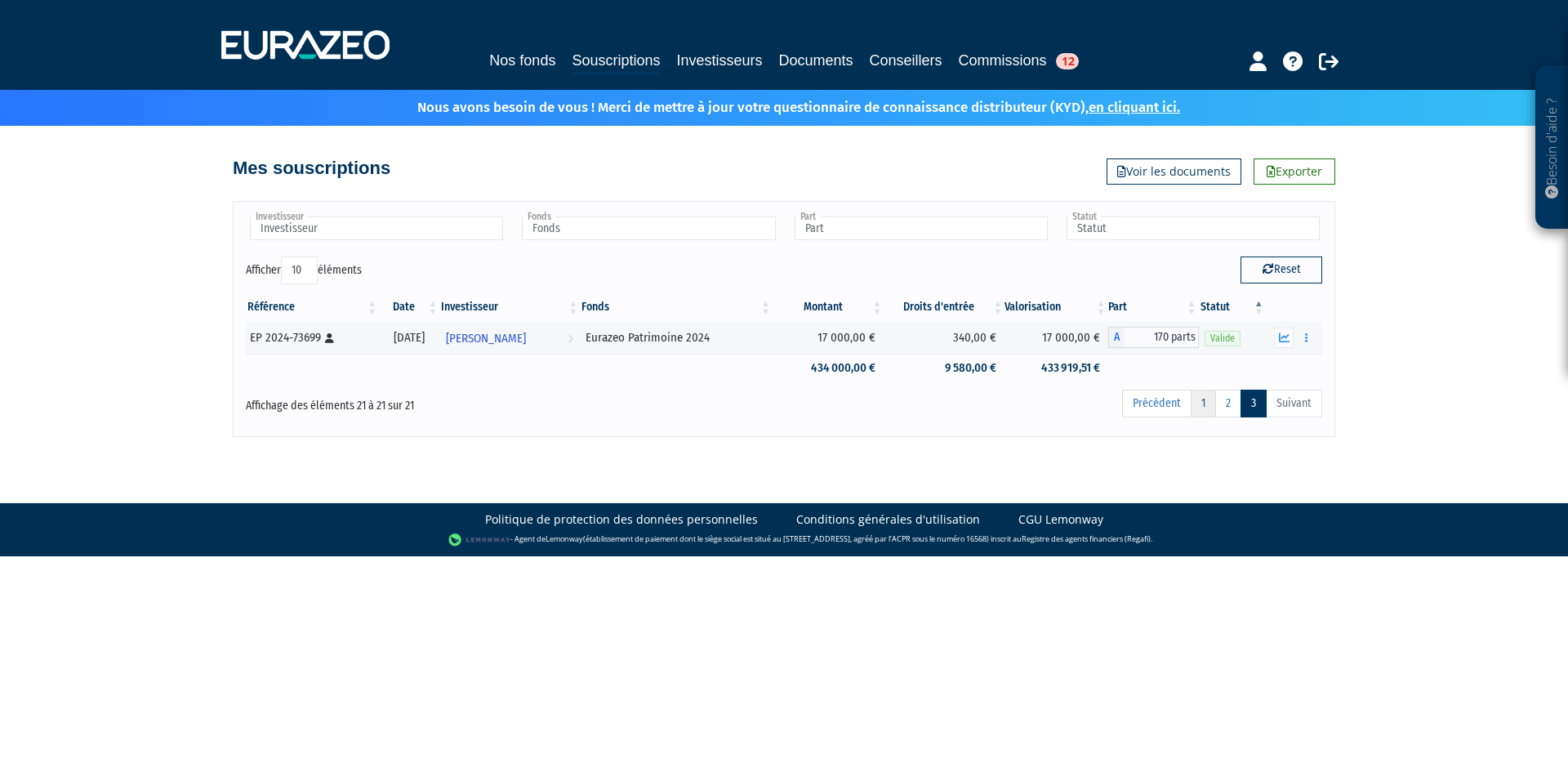
click at [1202, 398] on link "1" at bounding box center [1203, 403] width 26 height 28
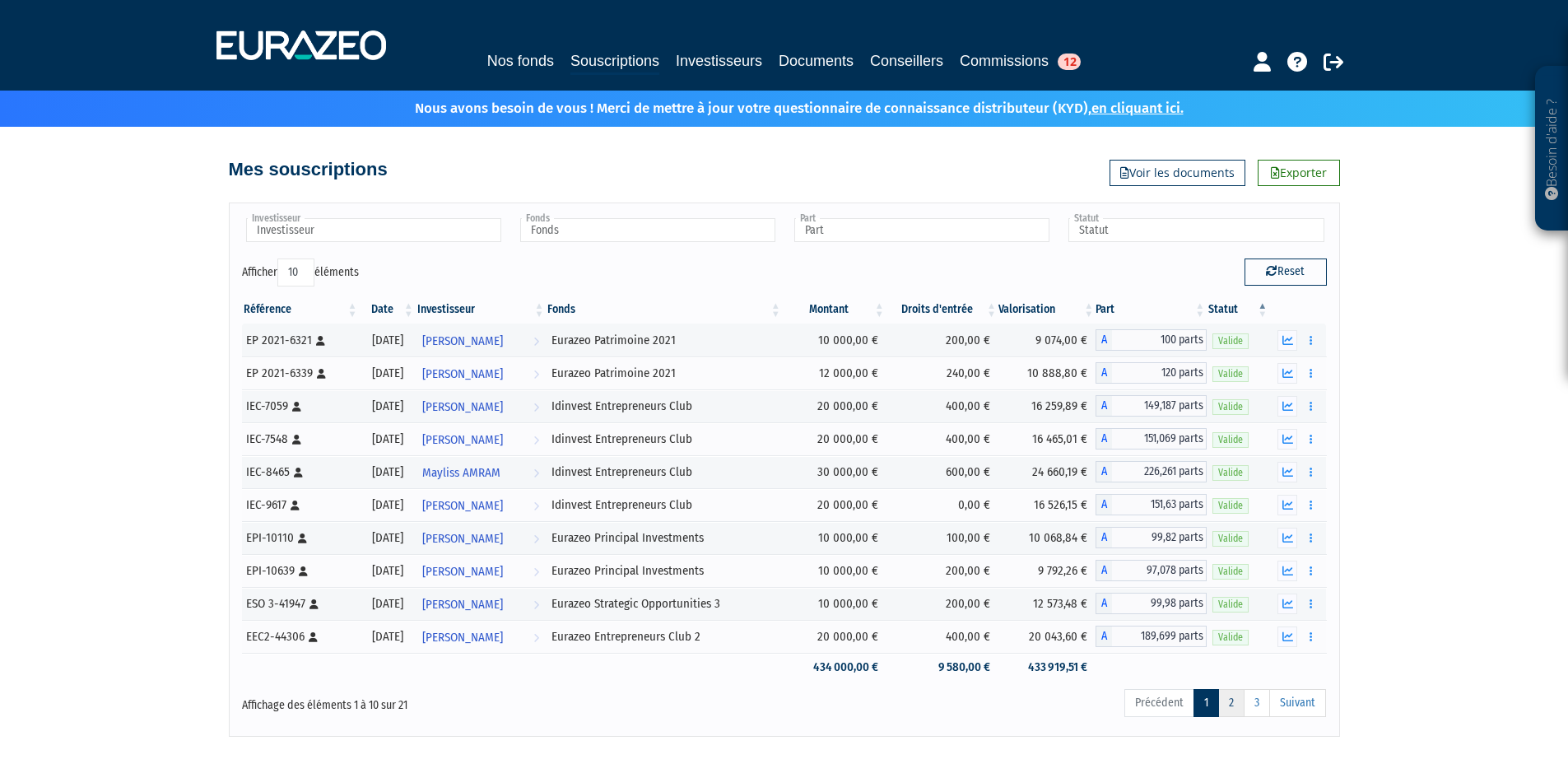
click at [1232, 697] on link "2" at bounding box center [1230, 702] width 26 height 28
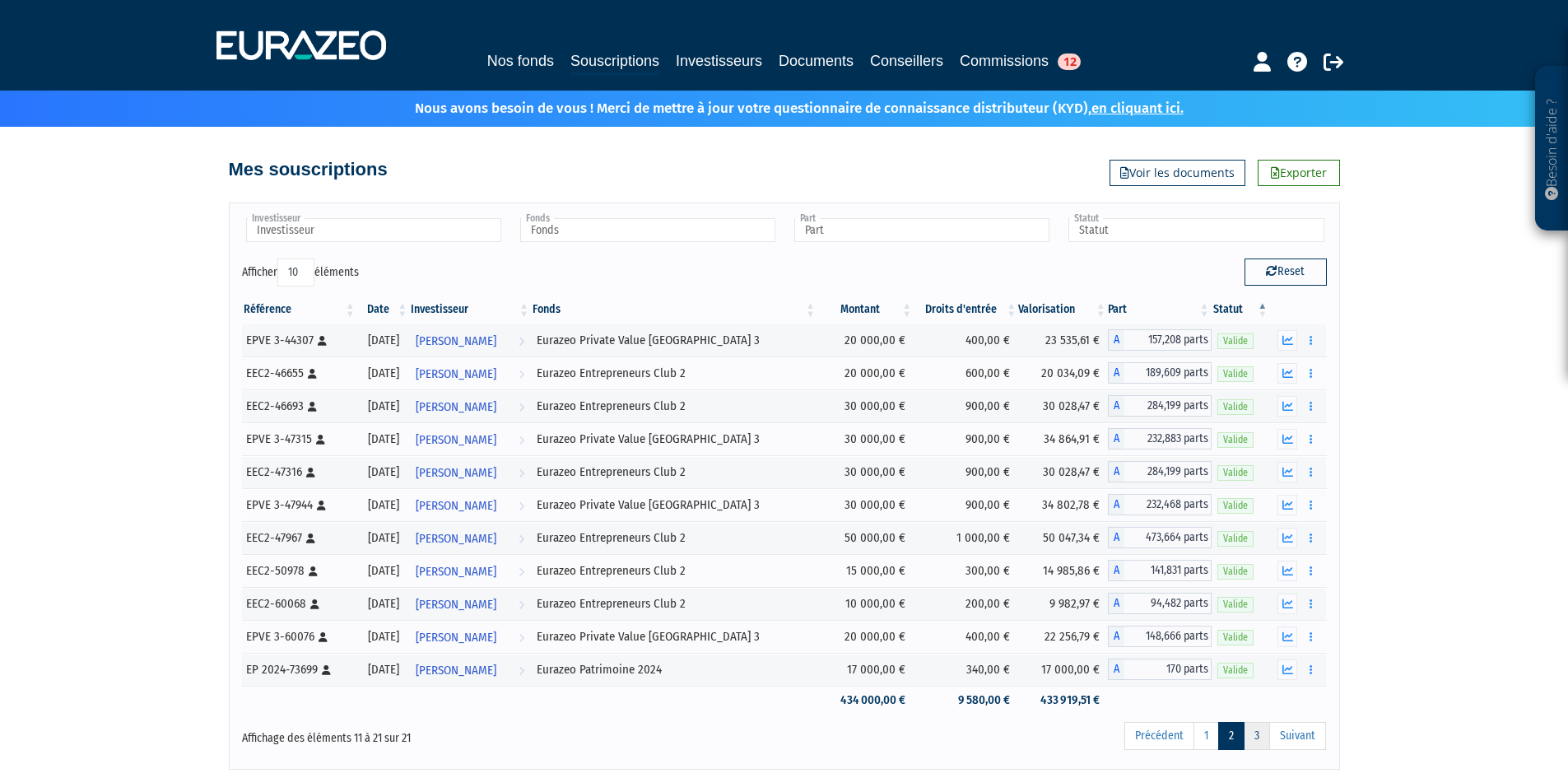
click at [1254, 739] on link "3" at bounding box center [1255, 735] width 26 height 28
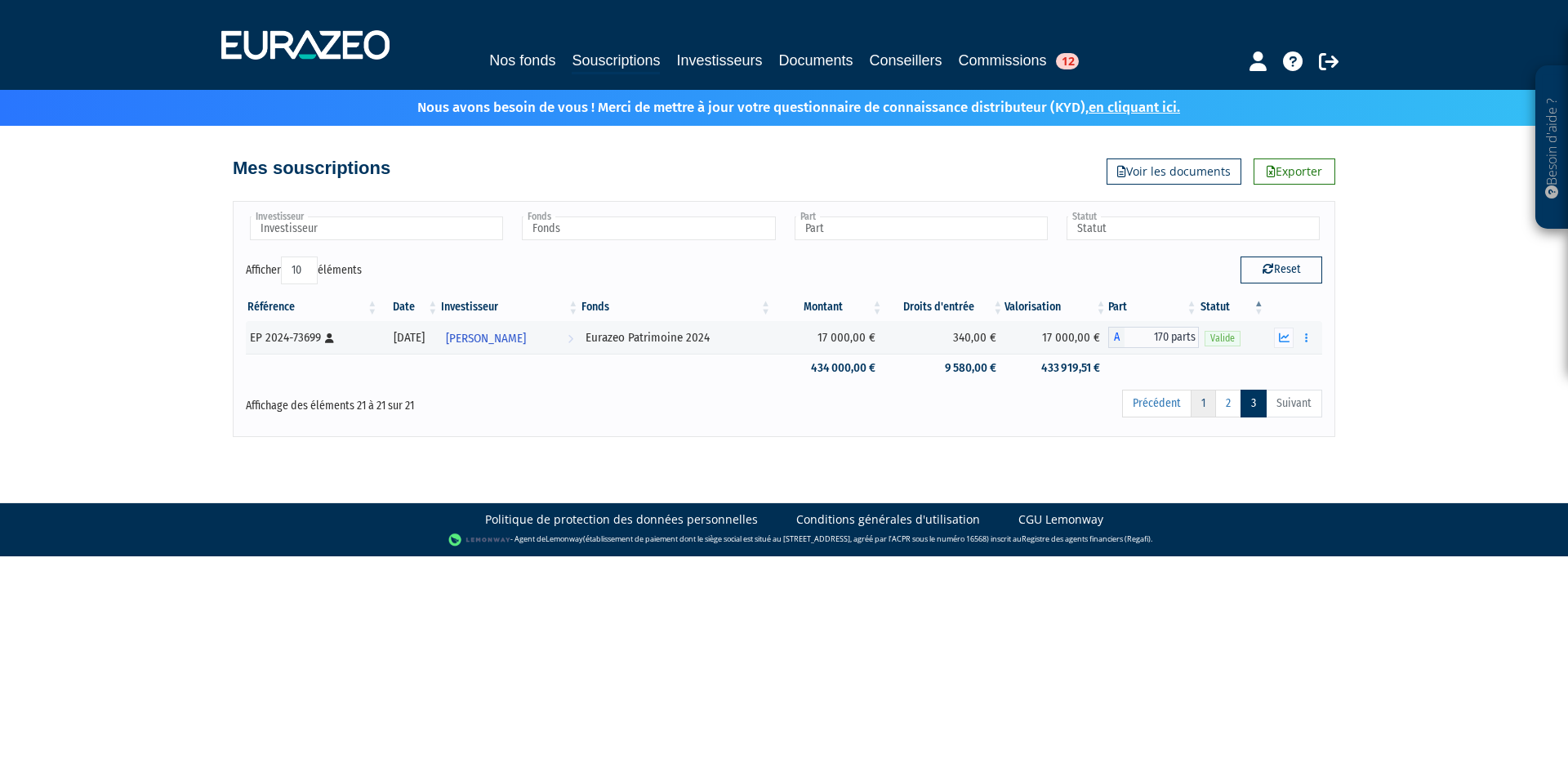
click at [1205, 400] on link "1" at bounding box center [1203, 403] width 26 height 28
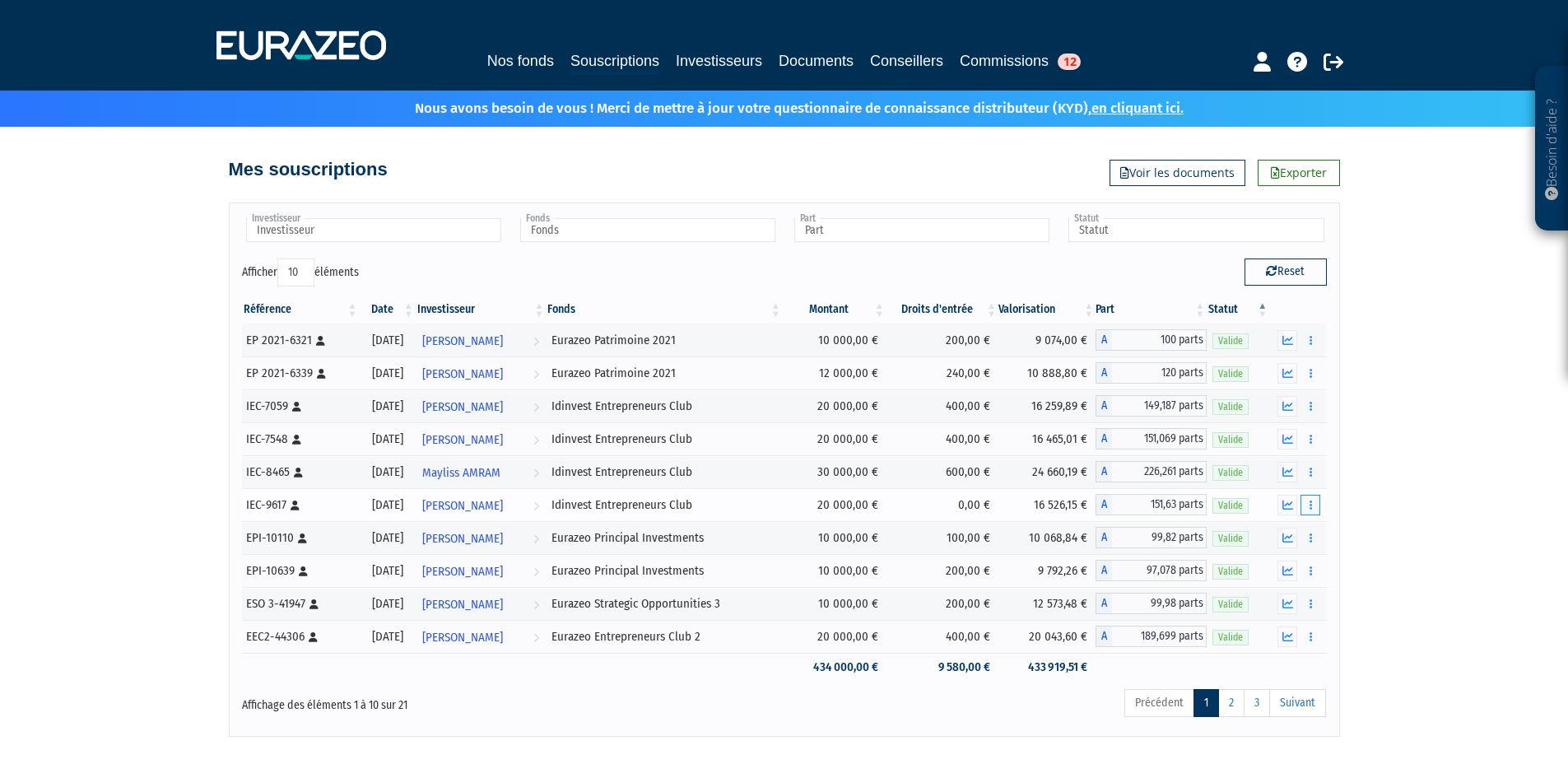
click at [1312, 508] on icon "button" at bounding box center [1310, 505] width 3 height 11
click at [1290, 531] on link "Documents" at bounding box center [1274, 534] width 82 height 27
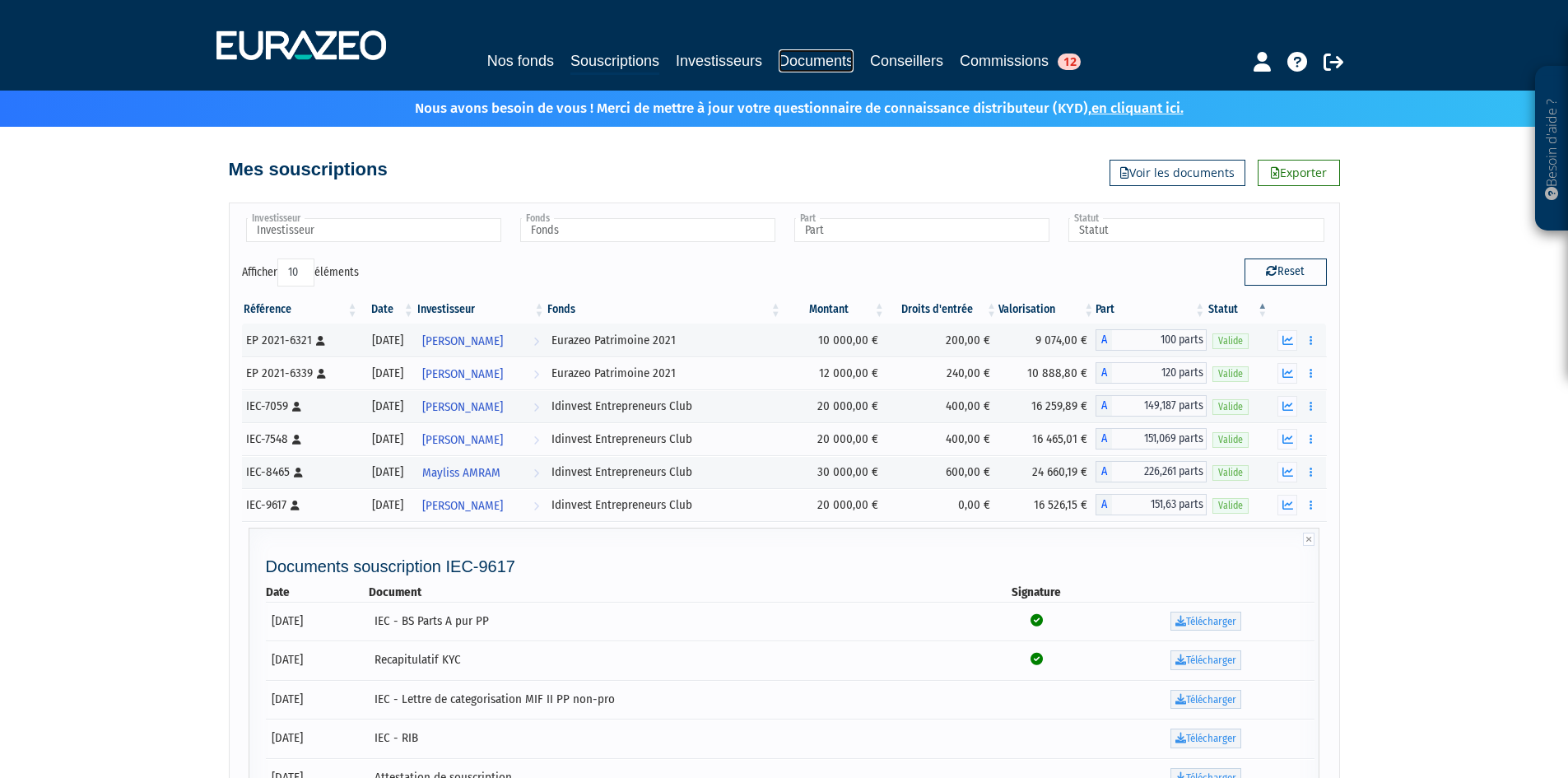
click at [809, 58] on link "Documents" at bounding box center [816, 60] width 75 height 23
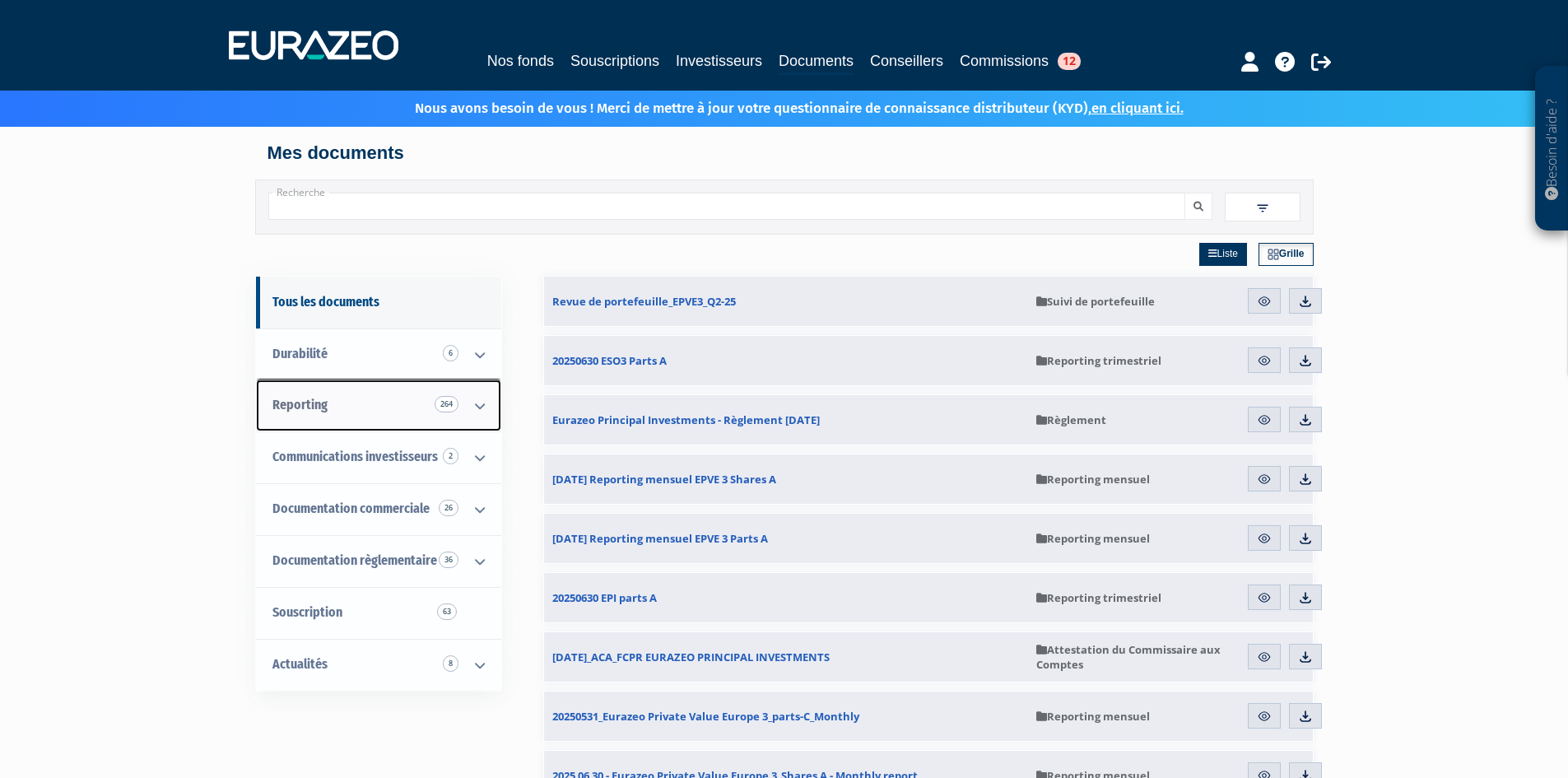
click at [472, 413] on icon at bounding box center [480, 405] width 43 height 51
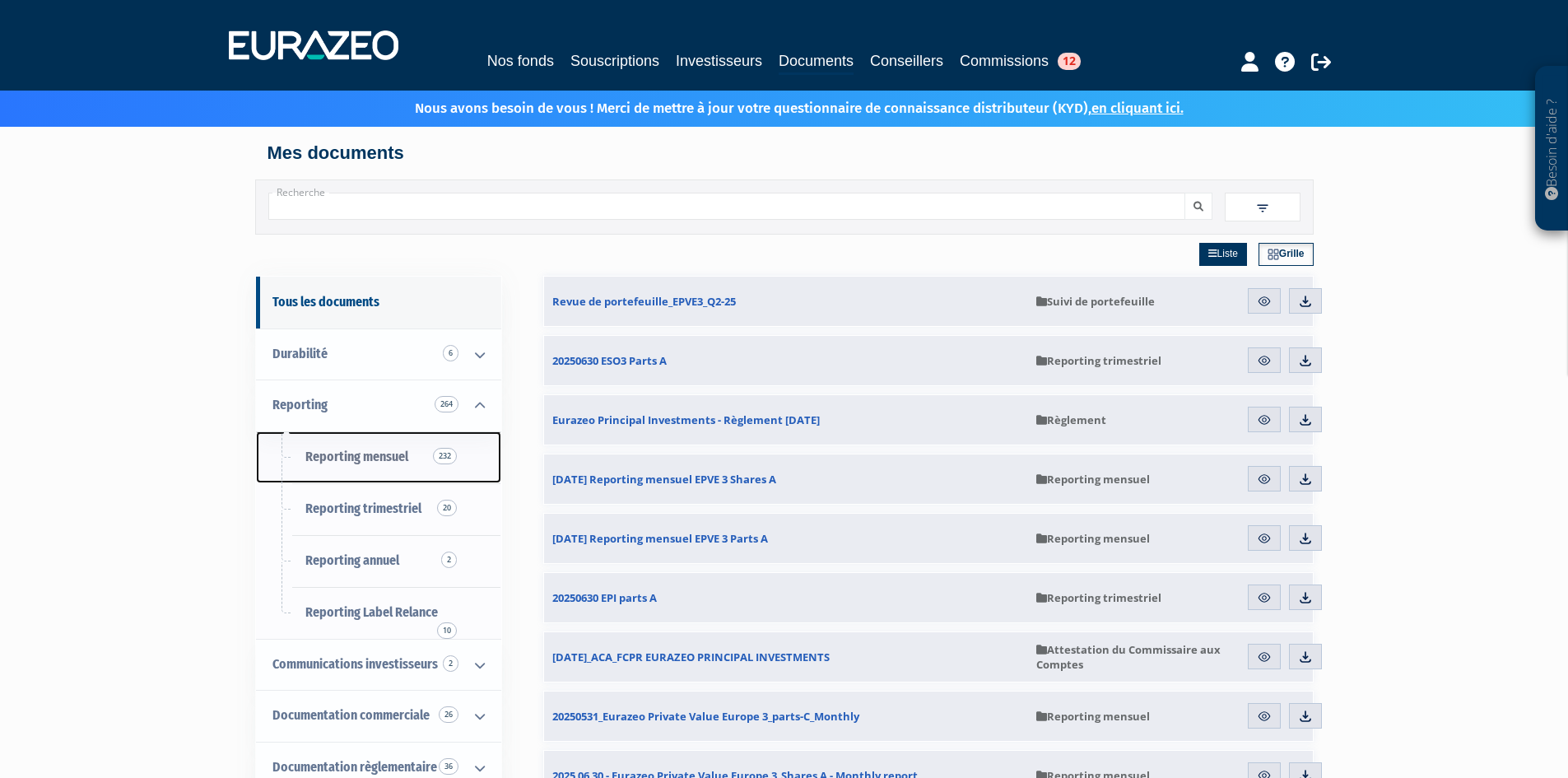
click at [379, 456] on span "Reporting mensuel 232" at bounding box center [356, 457] width 103 height 15
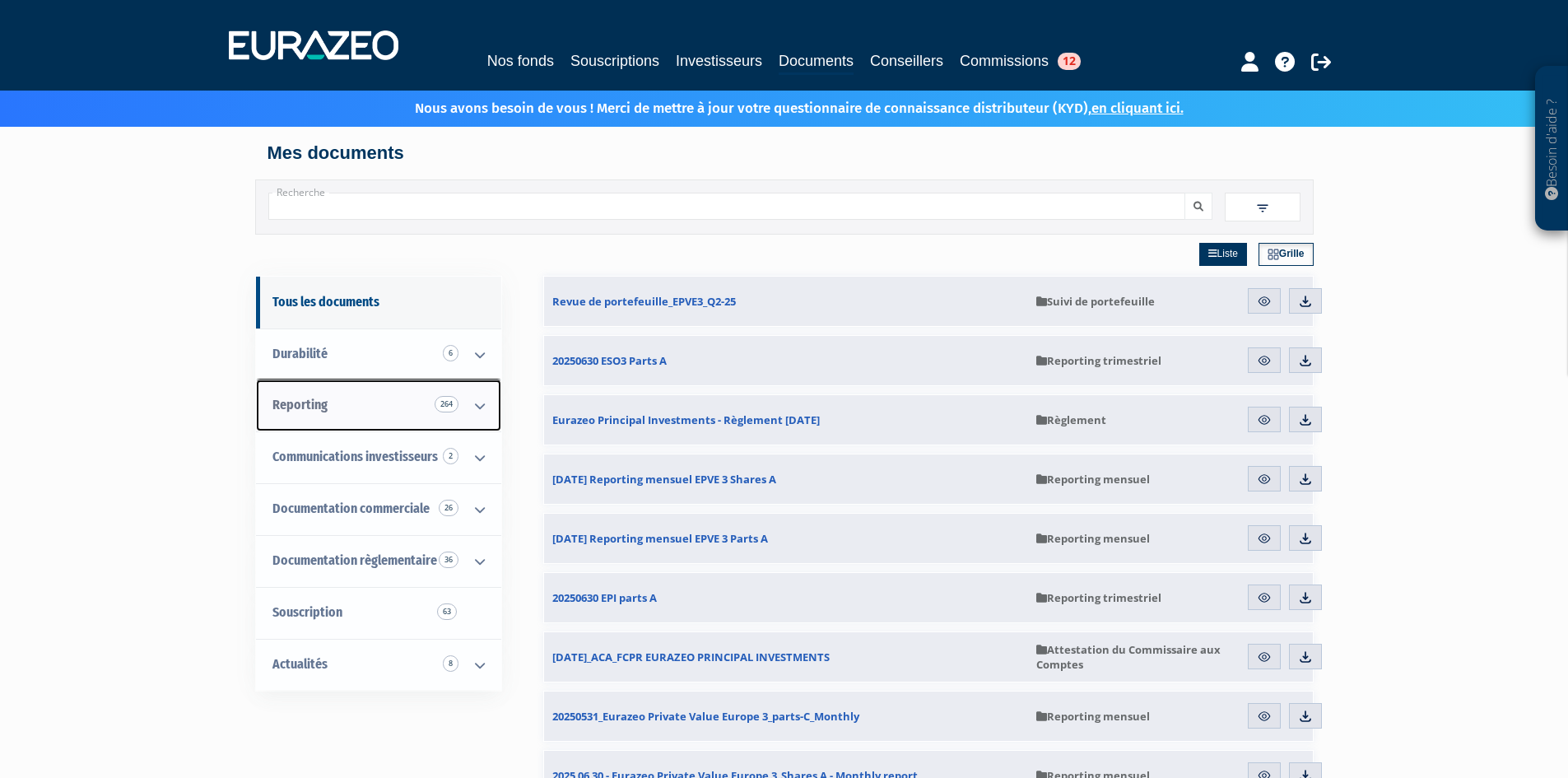
click at [363, 398] on link "Reporting 264" at bounding box center [379, 406] width 246 height 52
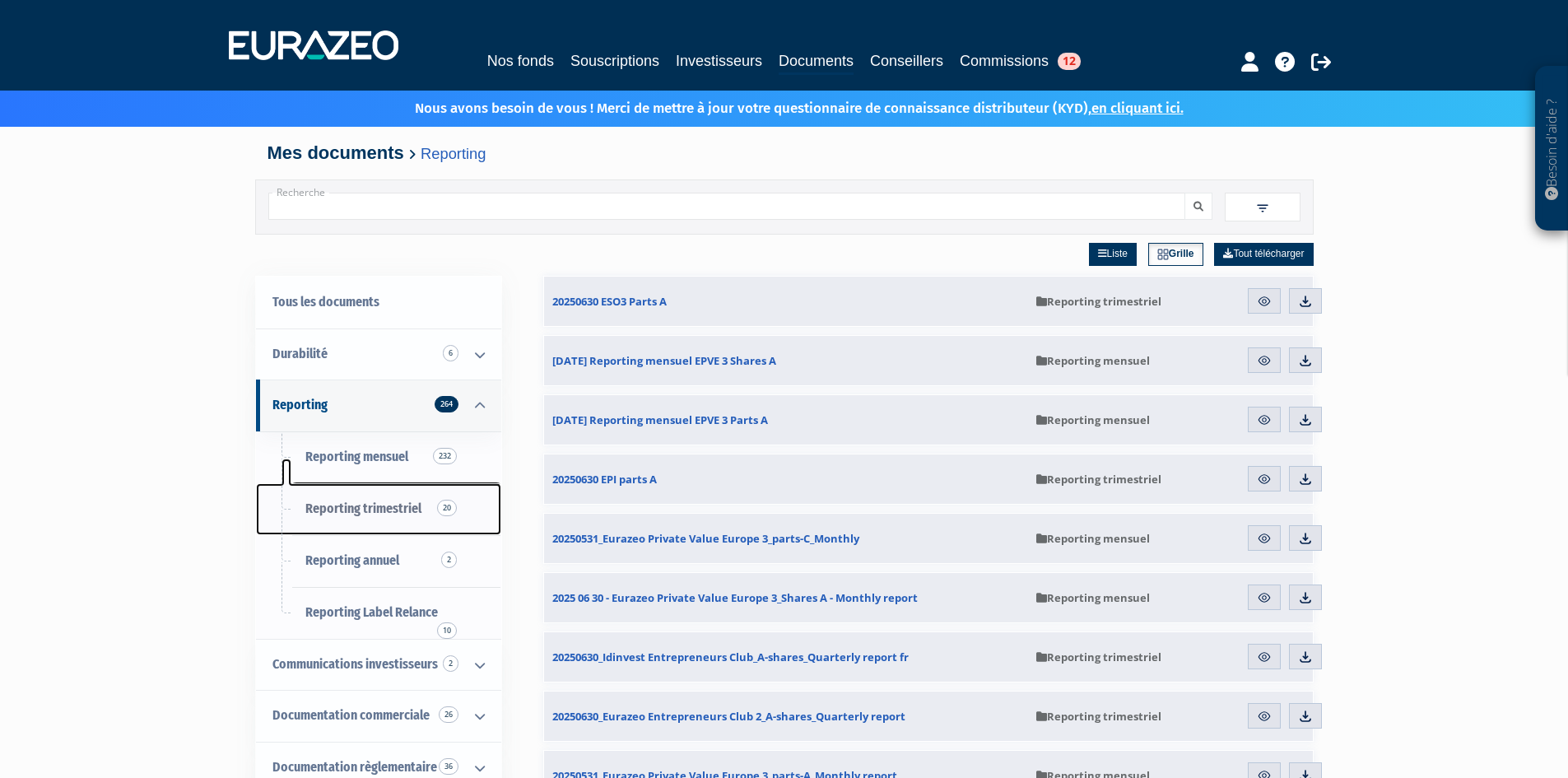
click at [385, 507] on span "Reporting trimestriel 20" at bounding box center [363, 508] width 116 height 15
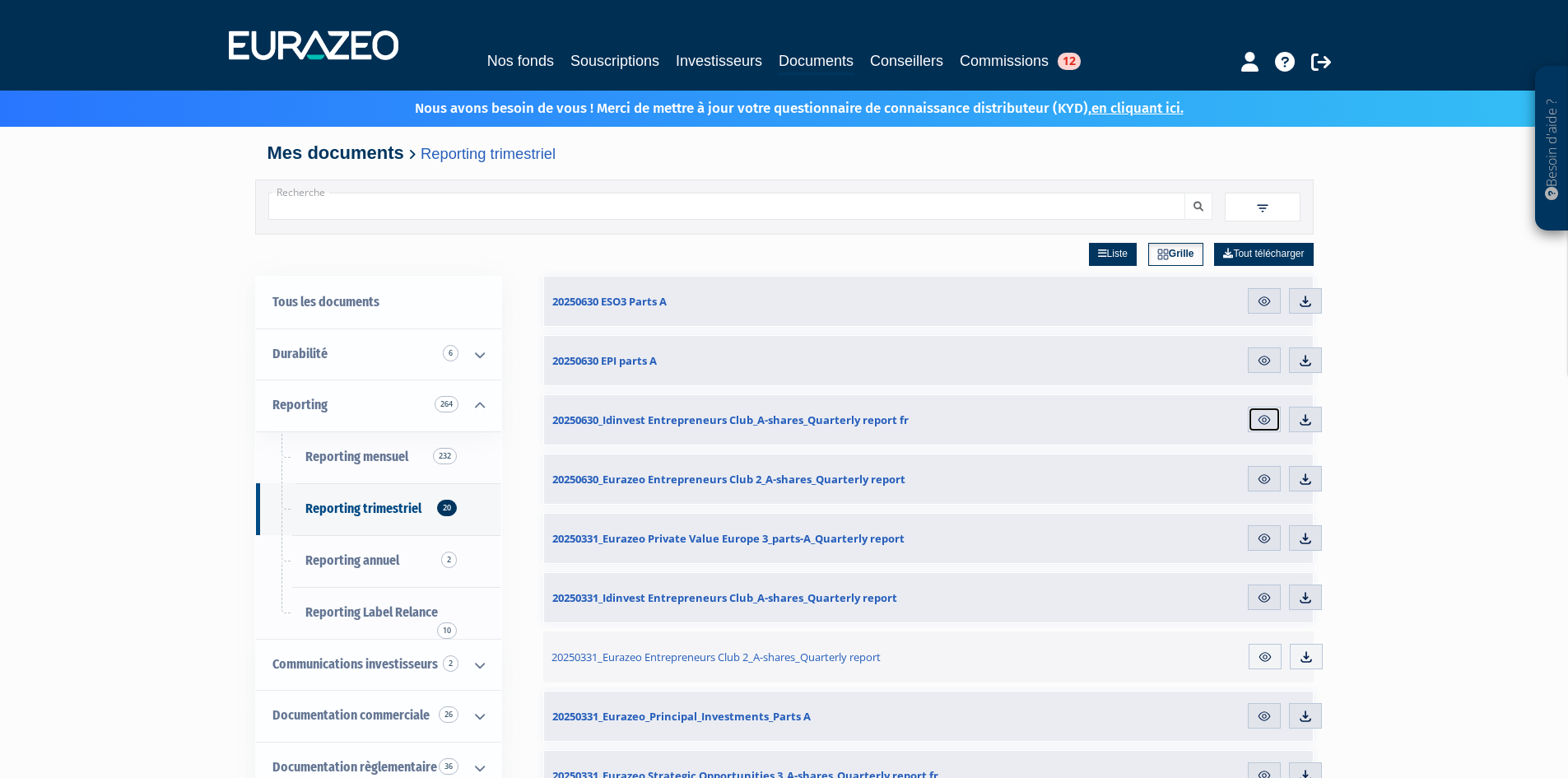
click at [1259, 413] on img at bounding box center [1263, 419] width 14 height 14
